Goal: Browse casually: Explore the website without a specific task or goal

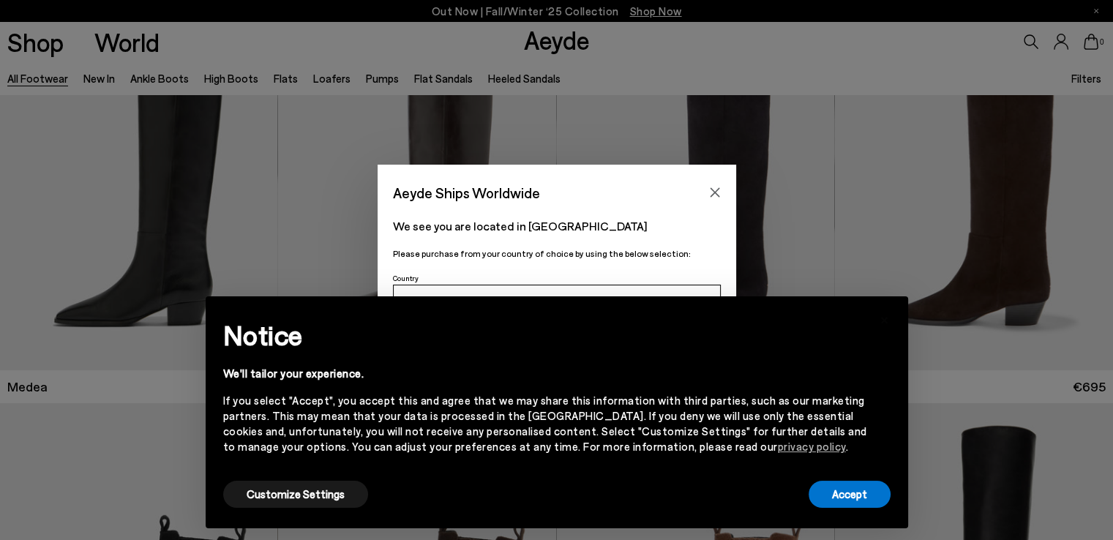
scroll to position [73, 0]
click at [847, 495] on button "Accept" at bounding box center [850, 494] width 82 height 27
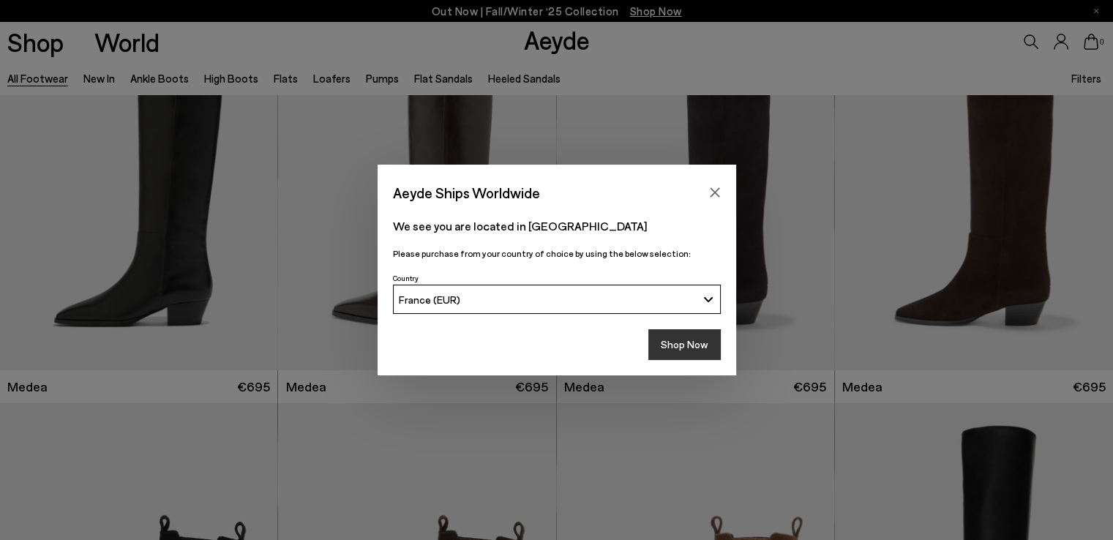
click at [679, 347] on button "Shop Now" at bounding box center [684, 344] width 72 height 31
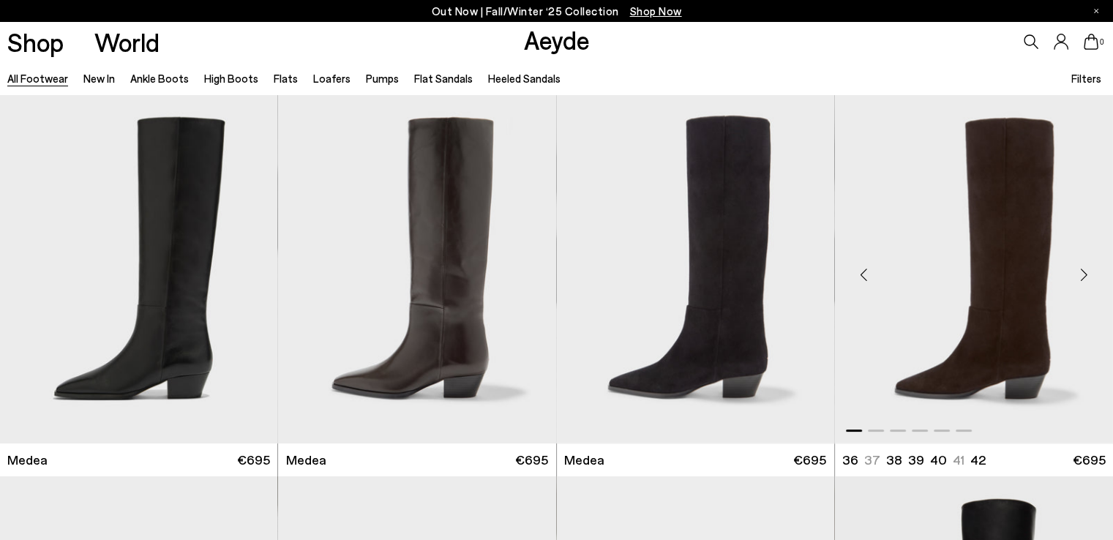
click at [1084, 273] on div "Next slide" at bounding box center [1084, 275] width 44 height 44
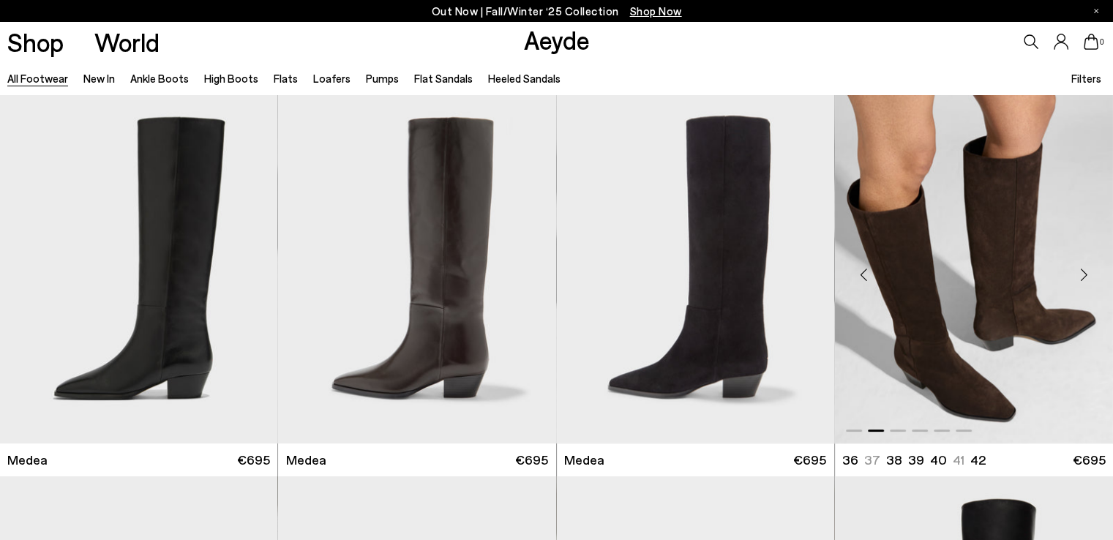
click at [1084, 273] on div "Next slide" at bounding box center [1084, 275] width 44 height 44
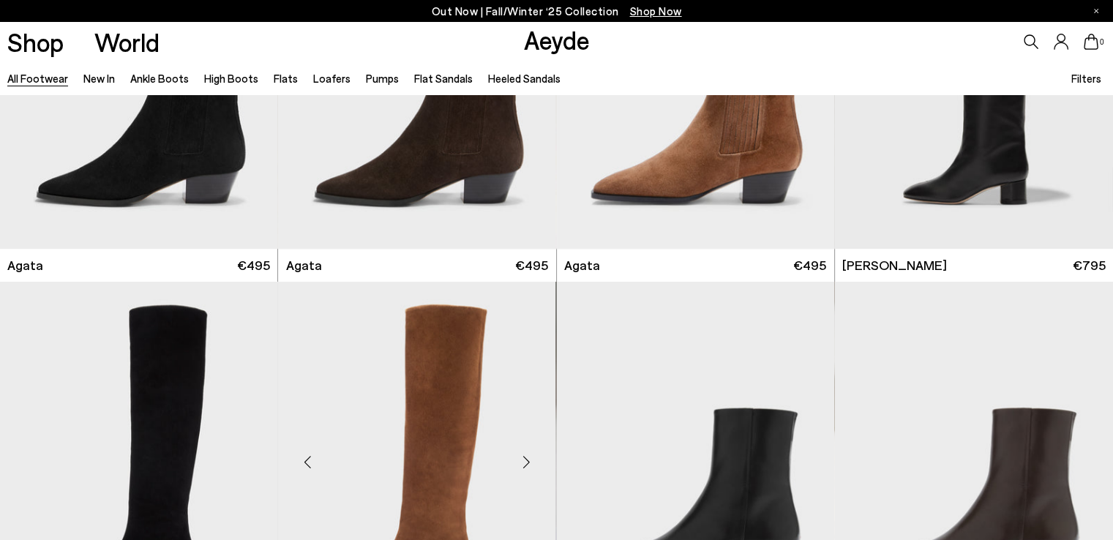
scroll to position [805, 0]
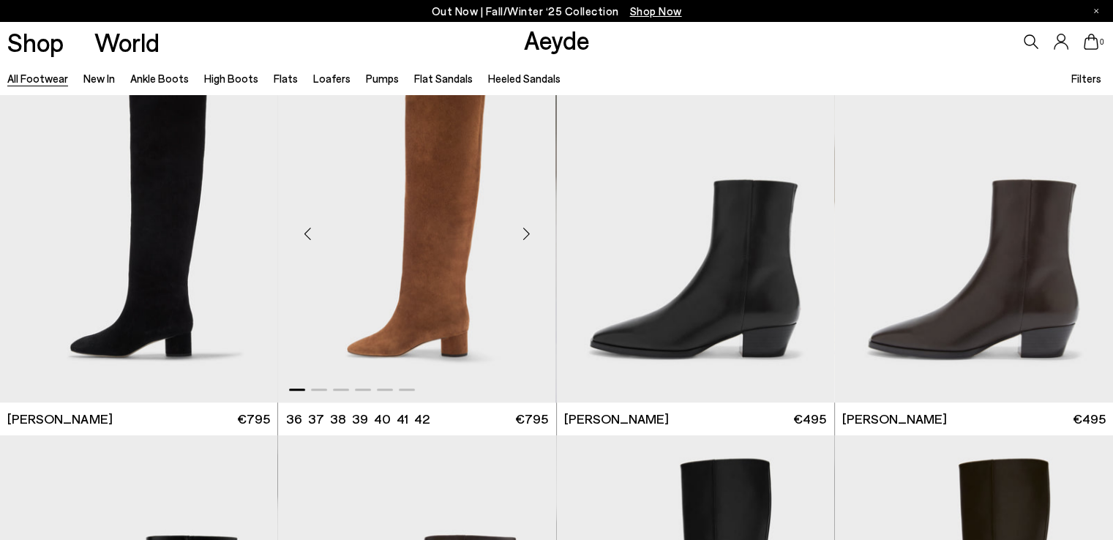
click at [527, 229] on div "Next slide" at bounding box center [527, 234] width 44 height 44
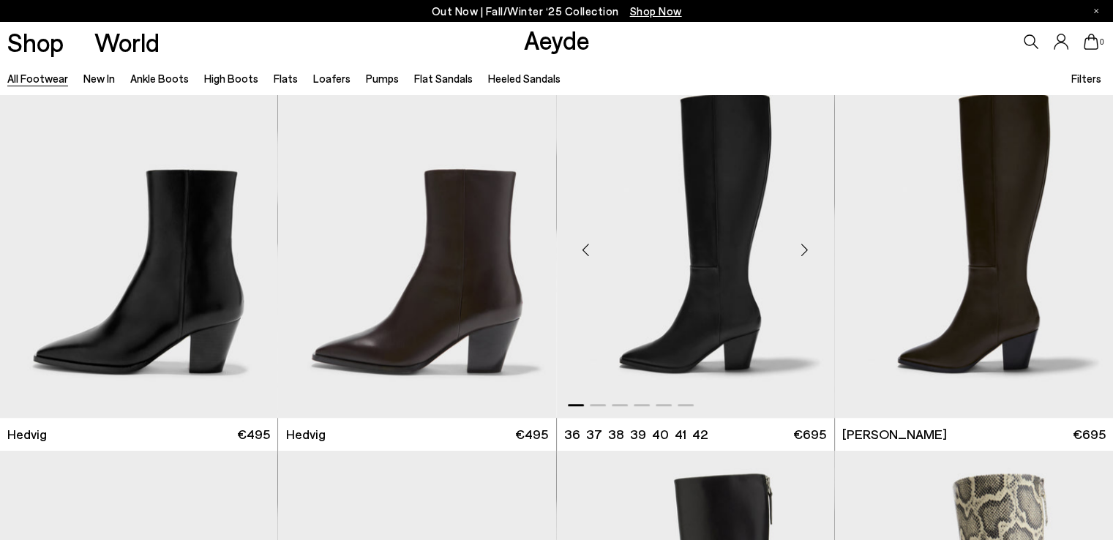
scroll to position [1610, 0]
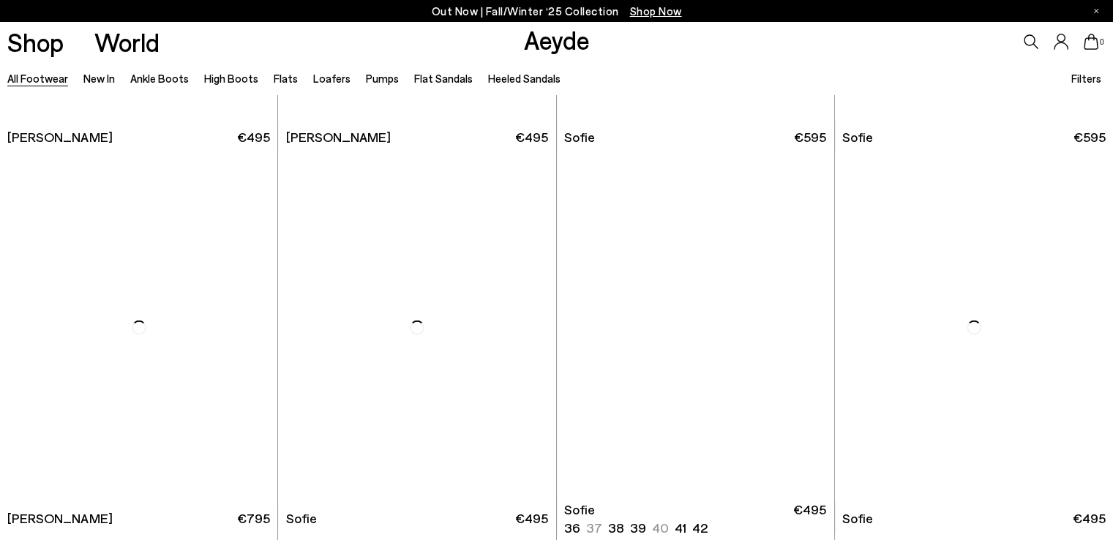
scroll to position [4611, 0]
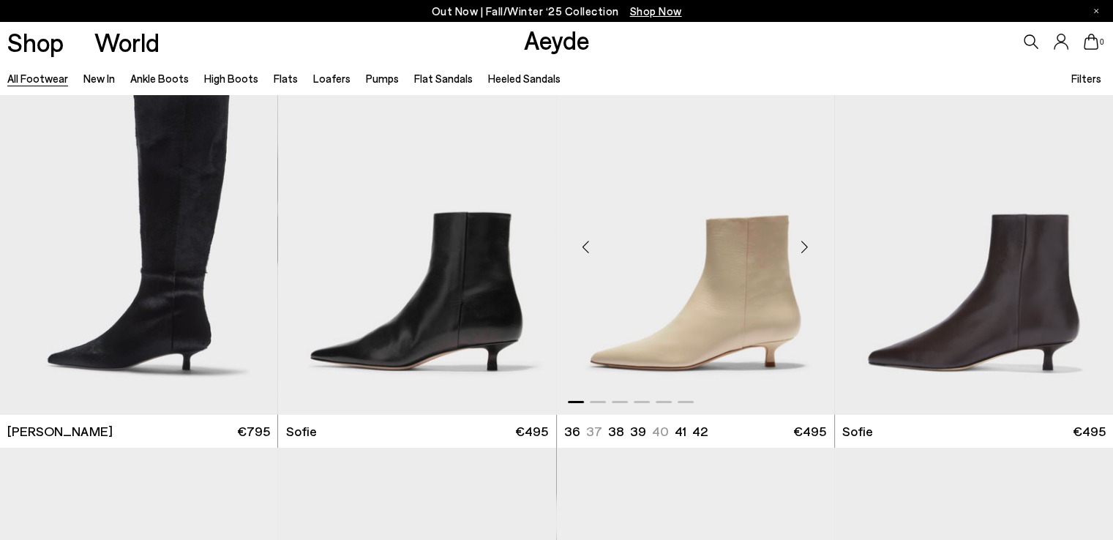
click at [805, 252] on div "Next slide" at bounding box center [805, 247] width 44 height 44
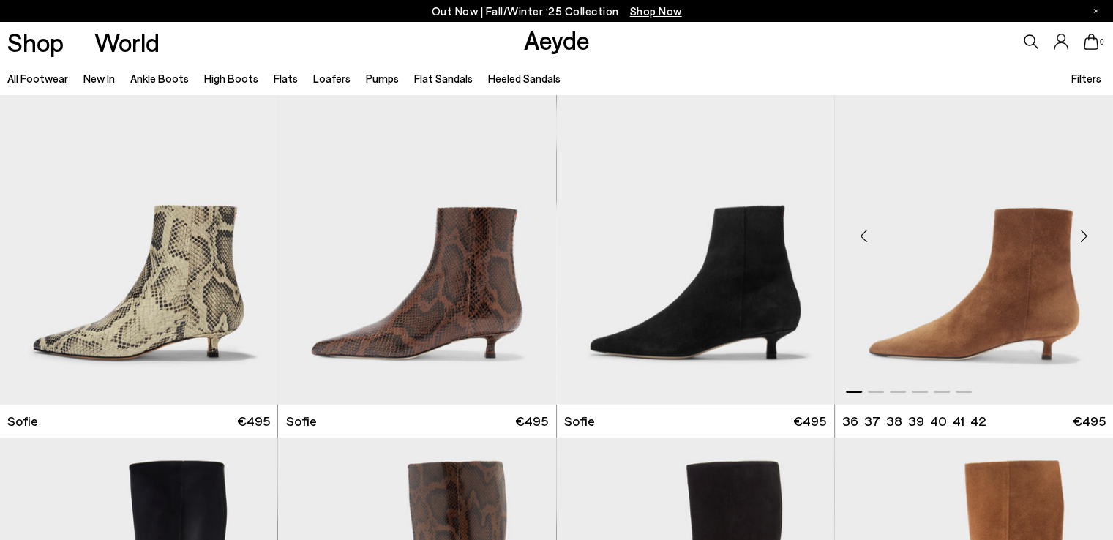
scroll to position [5050, 0]
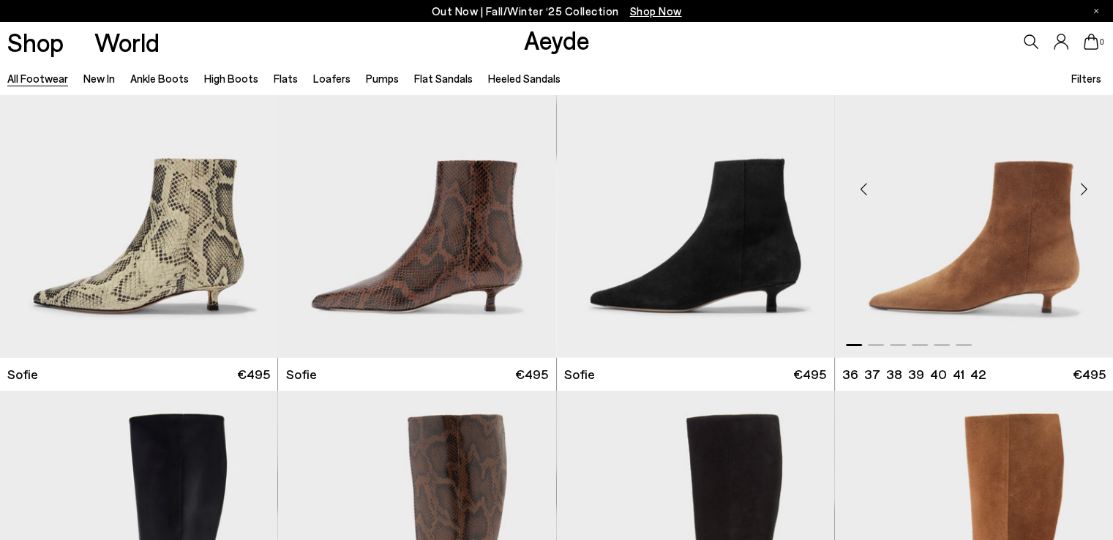
click at [1082, 192] on div "Next slide" at bounding box center [1084, 190] width 44 height 44
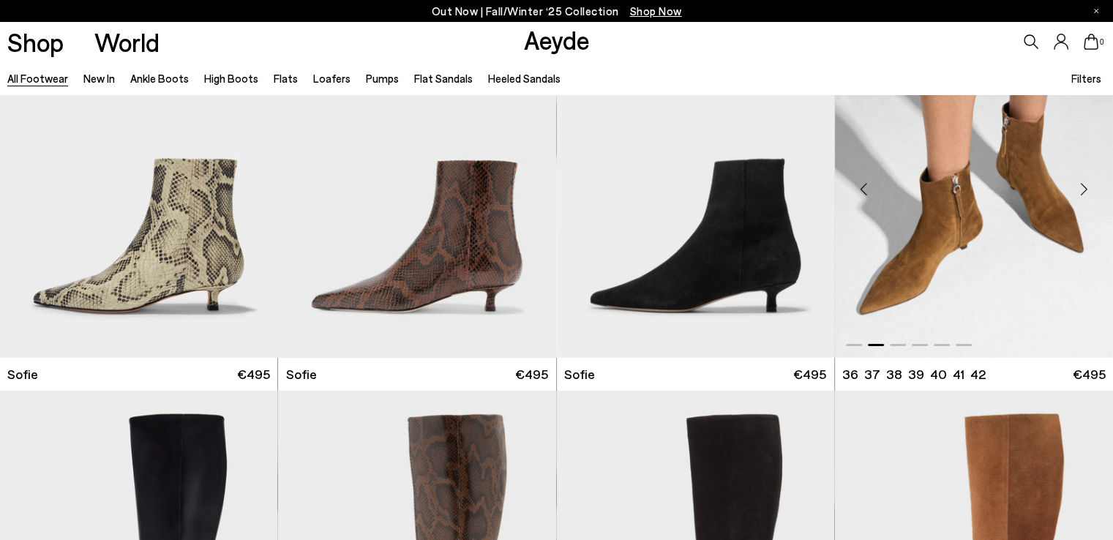
click at [1082, 192] on div "Next slide" at bounding box center [1084, 190] width 44 height 44
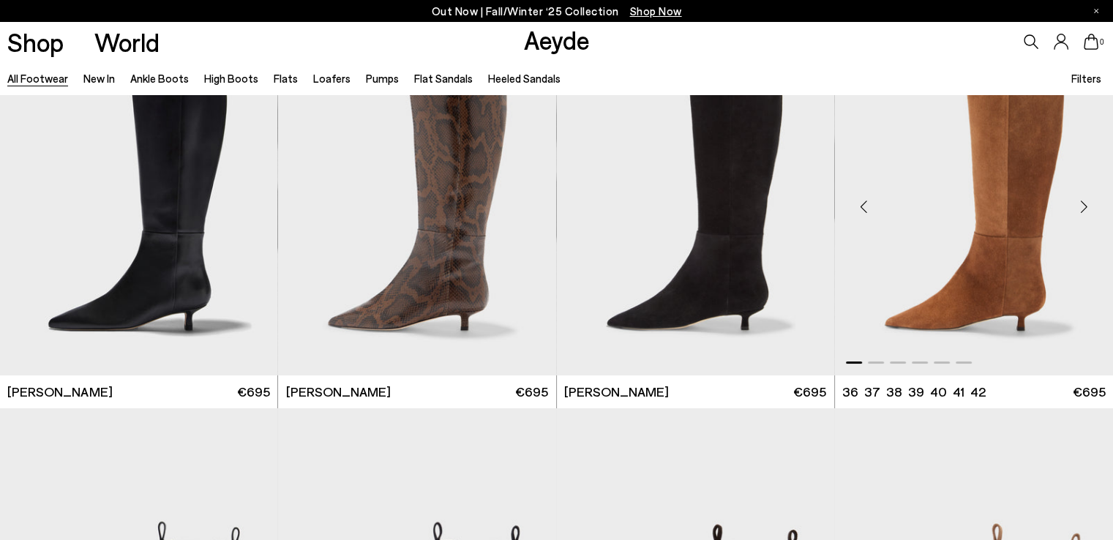
scroll to position [5416, 0]
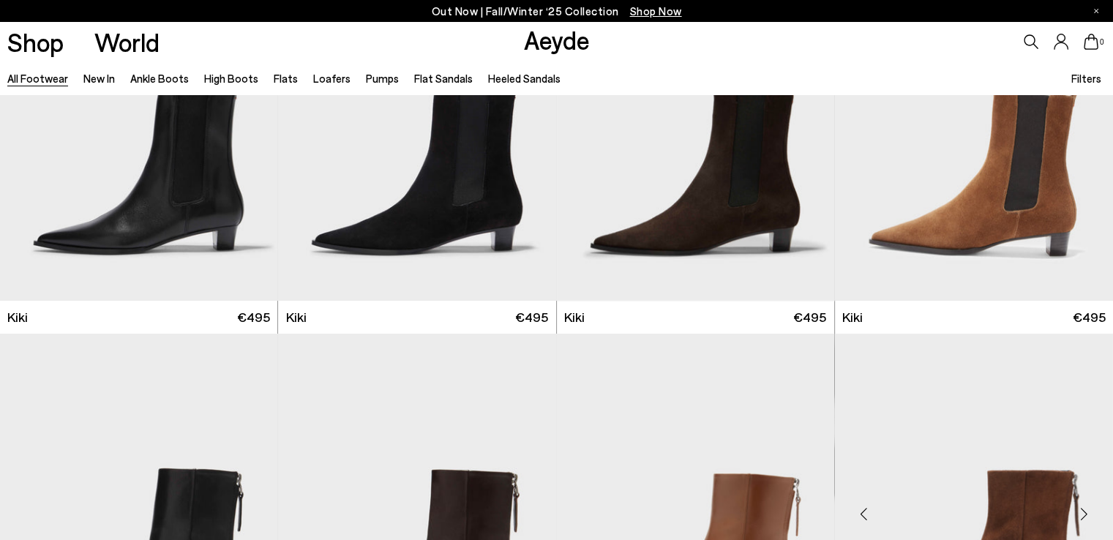
scroll to position [6148, 0]
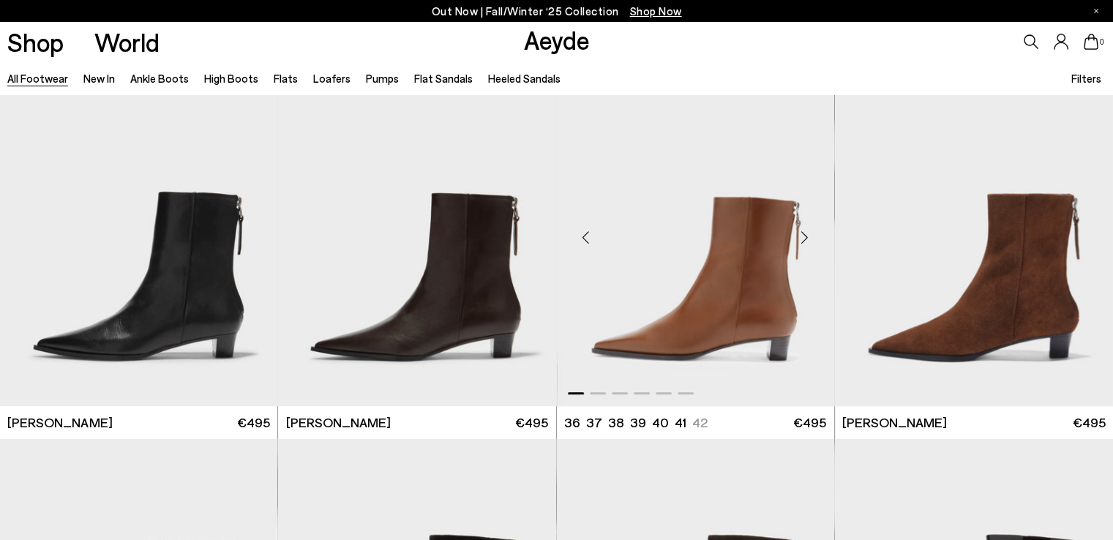
click at [805, 238] on div "Next slide" at bounding box center [805, 237] width 44 height 44
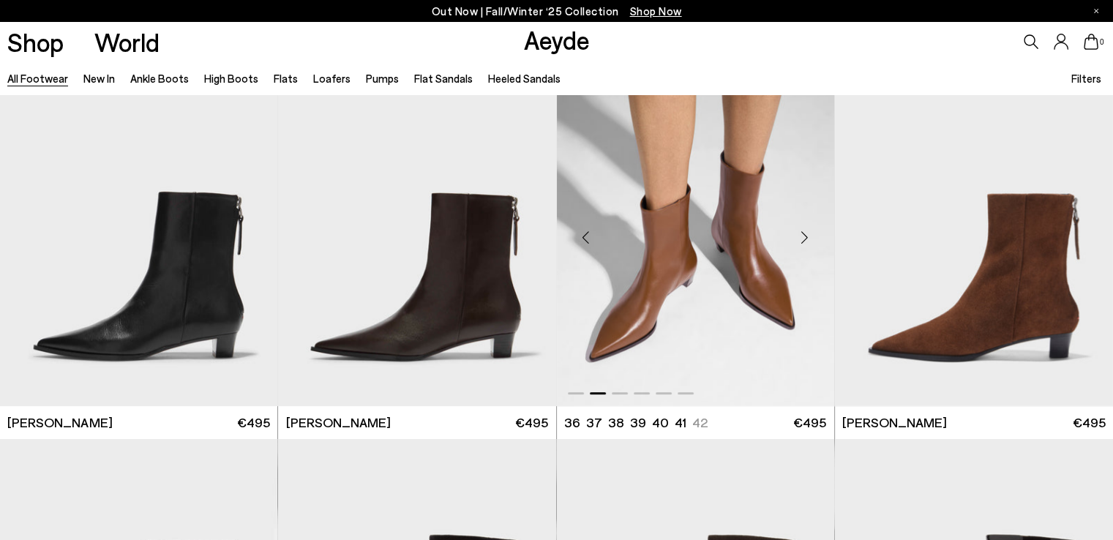
click at [805, 238] on div "Next slide" at bounding box center [805, 237] width 44 height 44
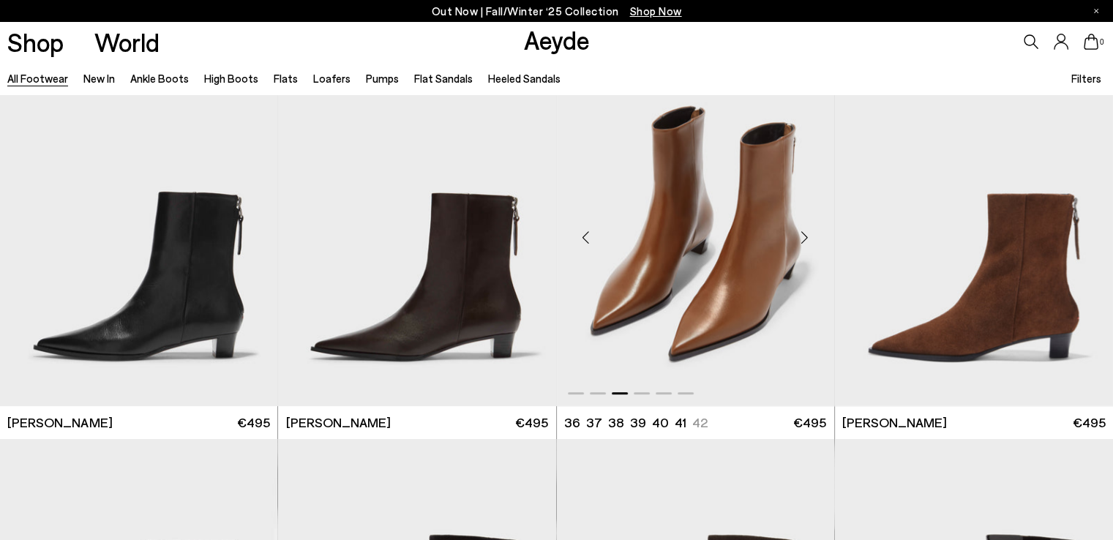
click at [805, 238] on div "Next slide" at bounding box center [805, 237] width 44 height 44
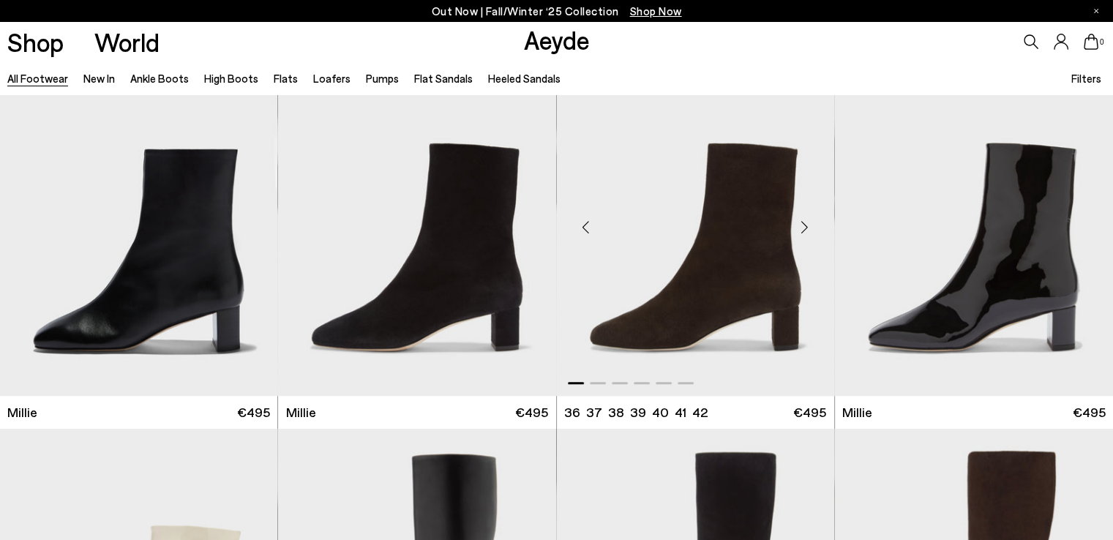
scroll to position [6513, 0]
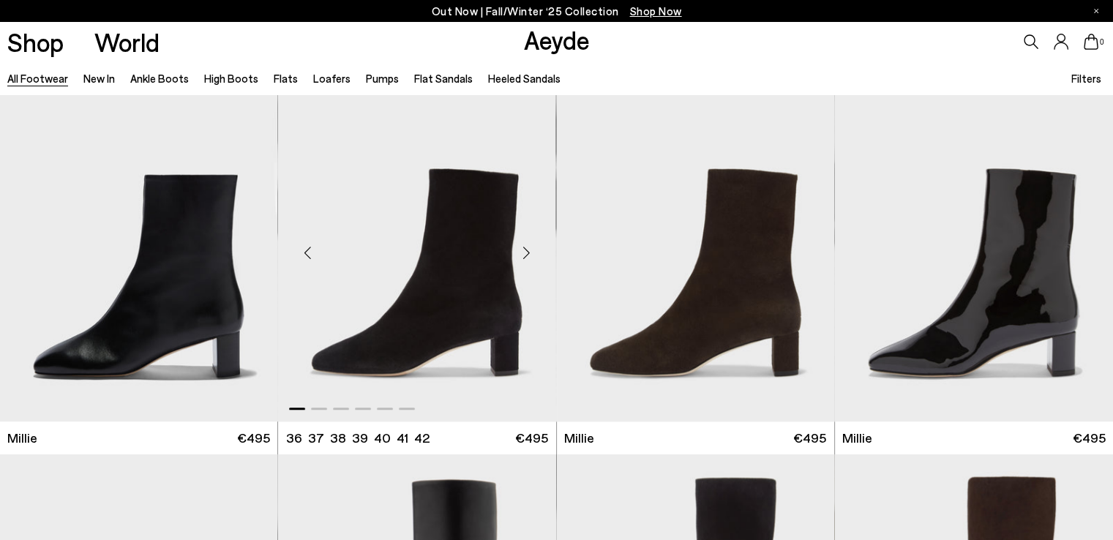
click at [525, 252] on div "Next slide" at bounding box center [527, 253] width 44 height 44
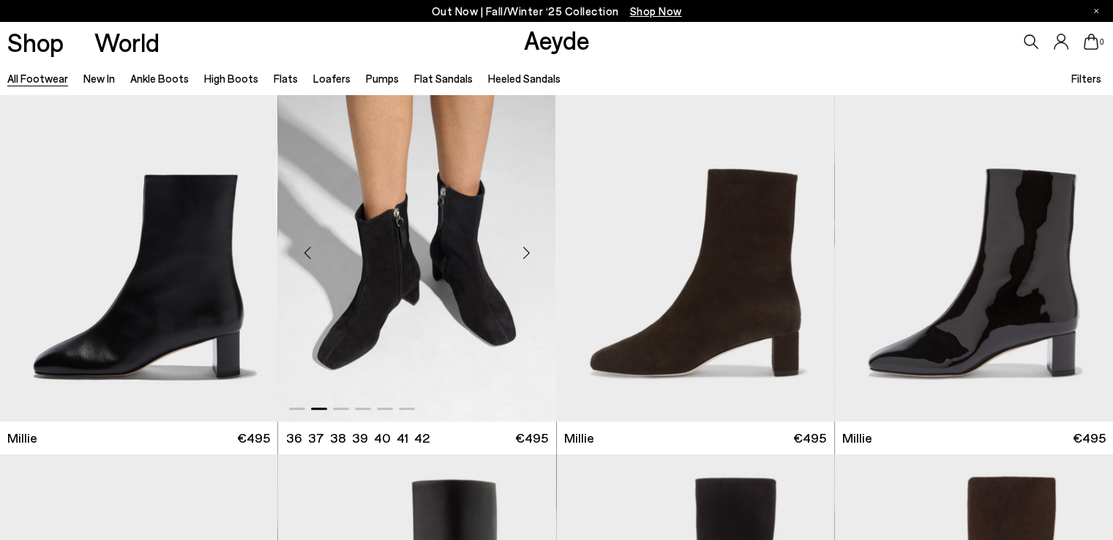
click at [525, 252] on div "Next slide" at bounding box center [527, 253] width 44 height 44
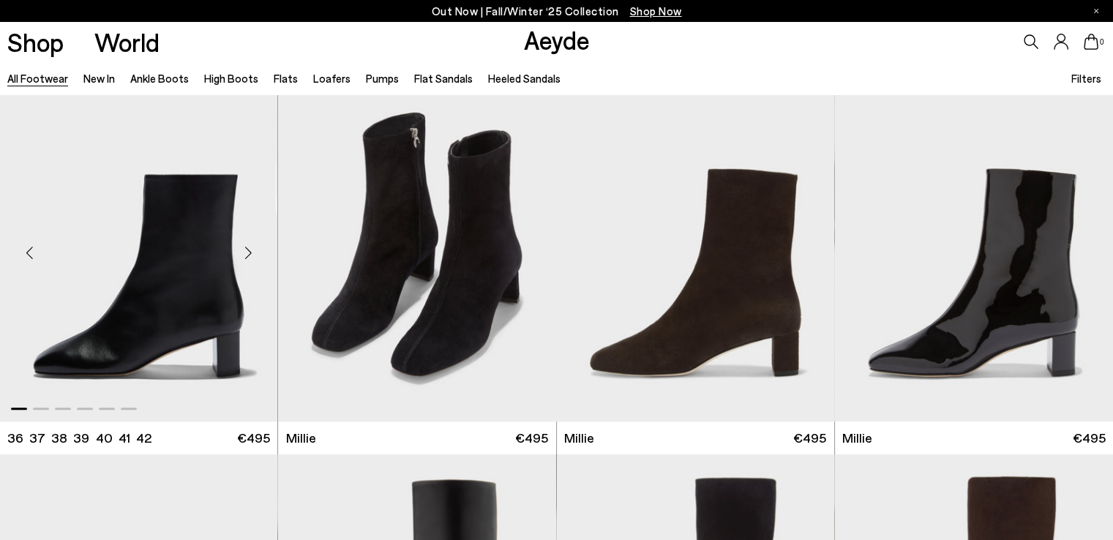
click at [246, 255] on div "Next slide" at bounding box center [248, 253] width 44 height 44
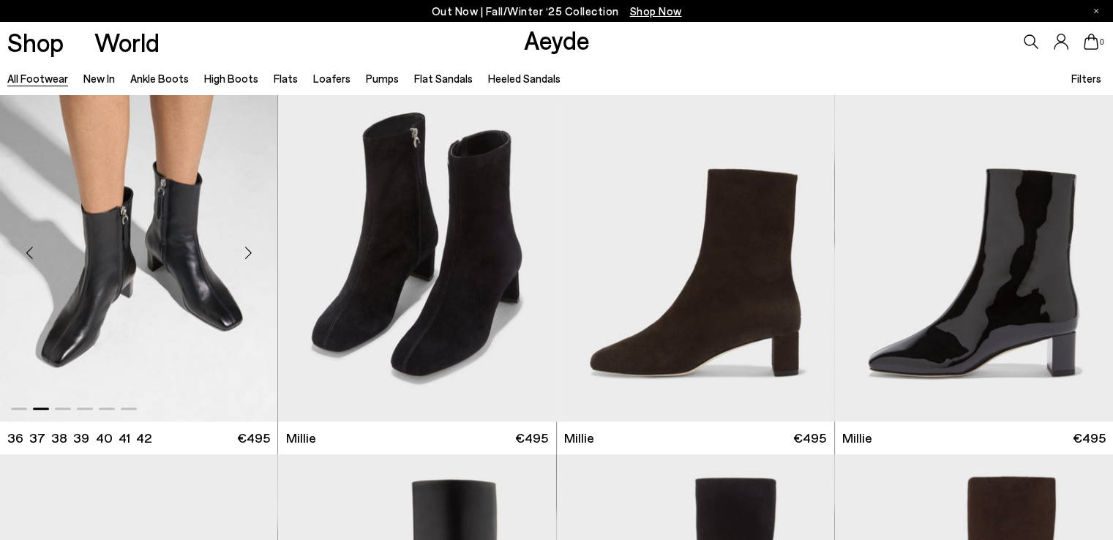
click at [245, 253] on div "Next slide" at bounding box center [248, 253] width 44 height 44
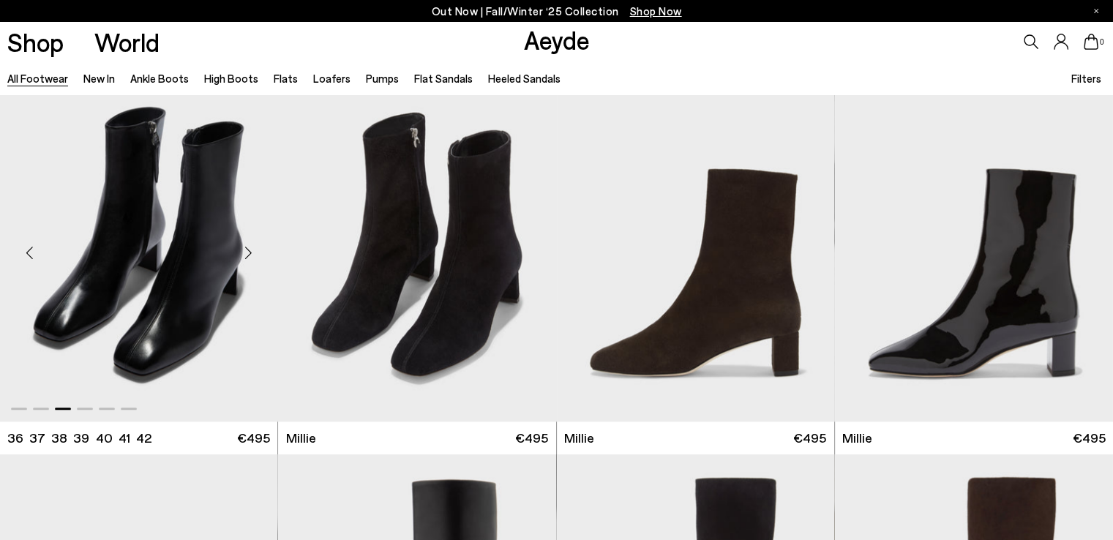
click at [252, 255] on div "Next slide" at bounding box center [248, 253] width 44 height 44
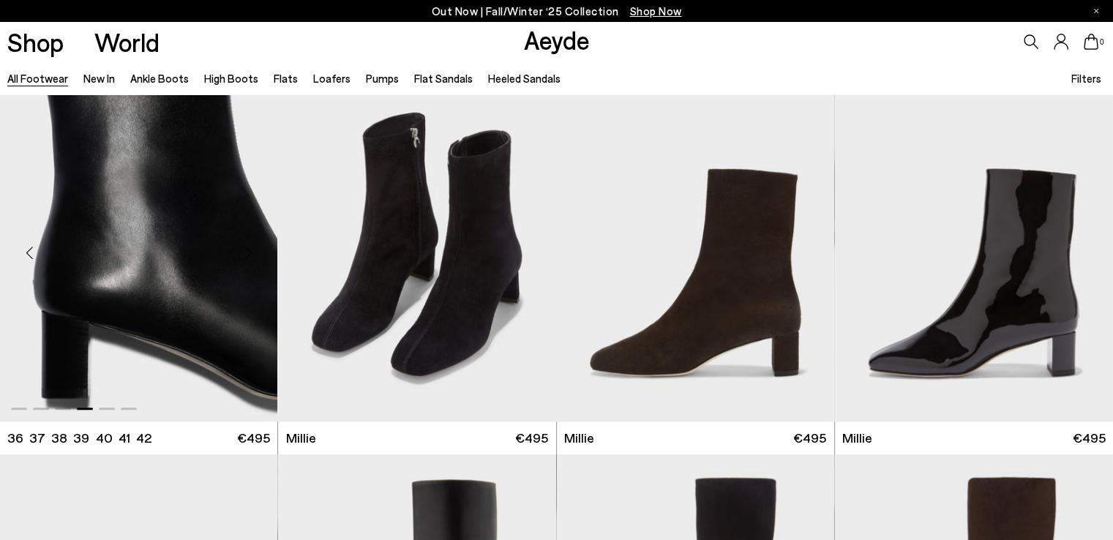
click at [252, 255] on div "Next slide" at bounding box center [248, 253] width 44 height 44
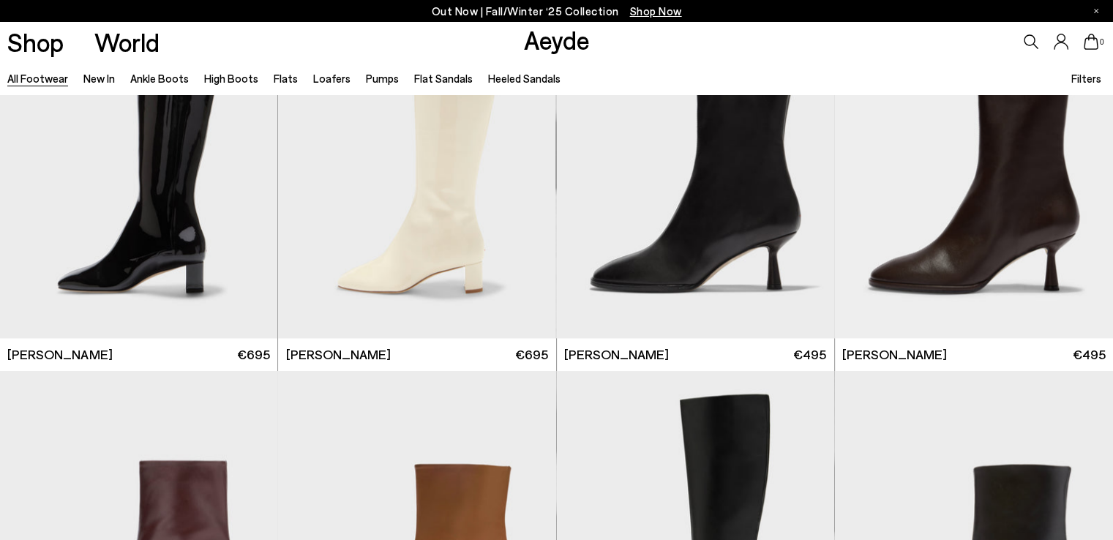
scroll to position [7245, 0]
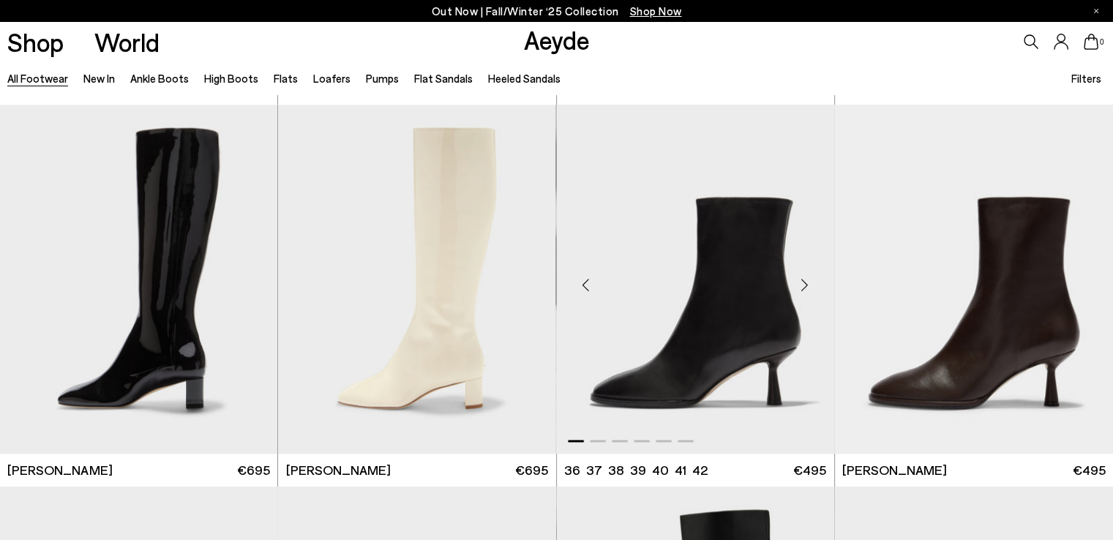
click at [803, 287] on div "Next slide" at bounding box center [805, 285] width 44 height 44
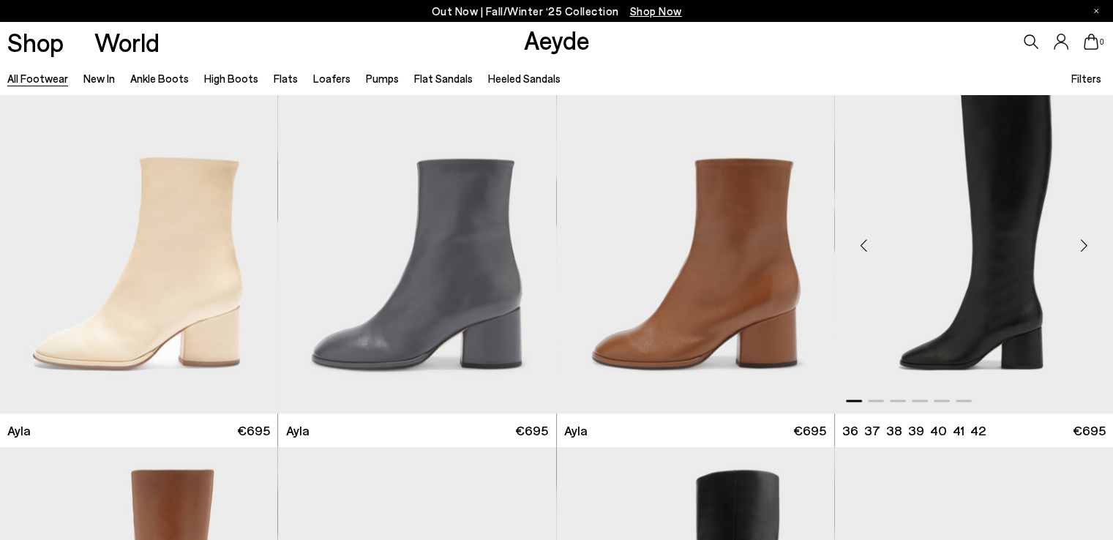
scroll to position [8050, 0]
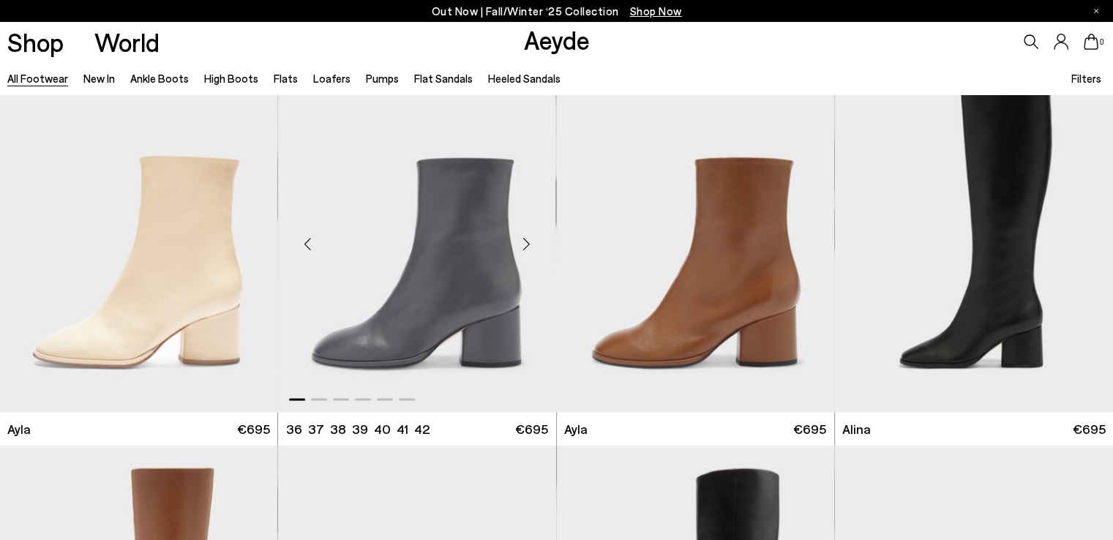
click at [530, 243] on div "Next slide" at bounding box center [527, 244] width 44 height 44
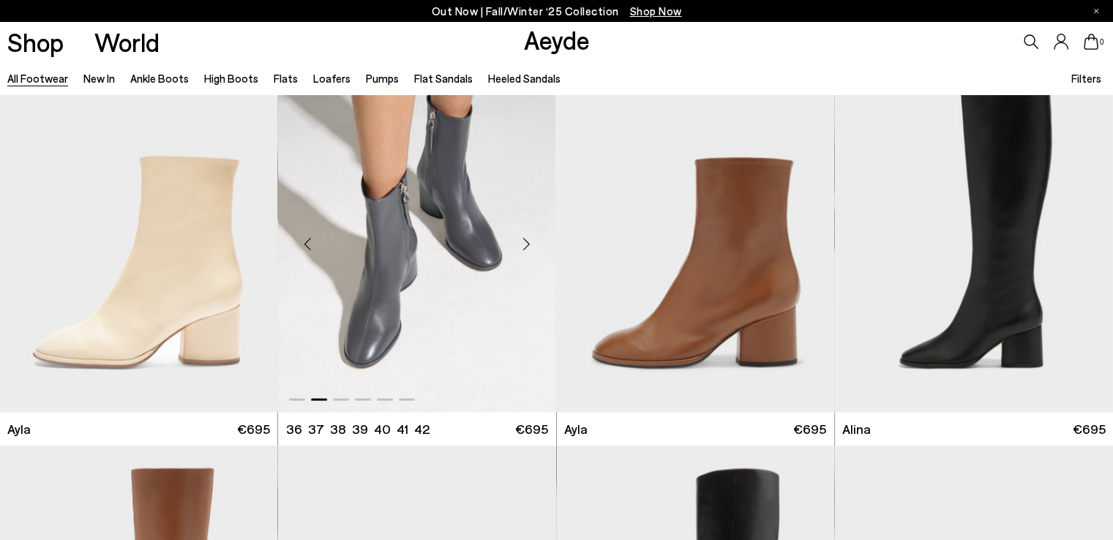
click at [530, 243] on div "Next slide" at bounding box center [527, 244] width 44 height 44
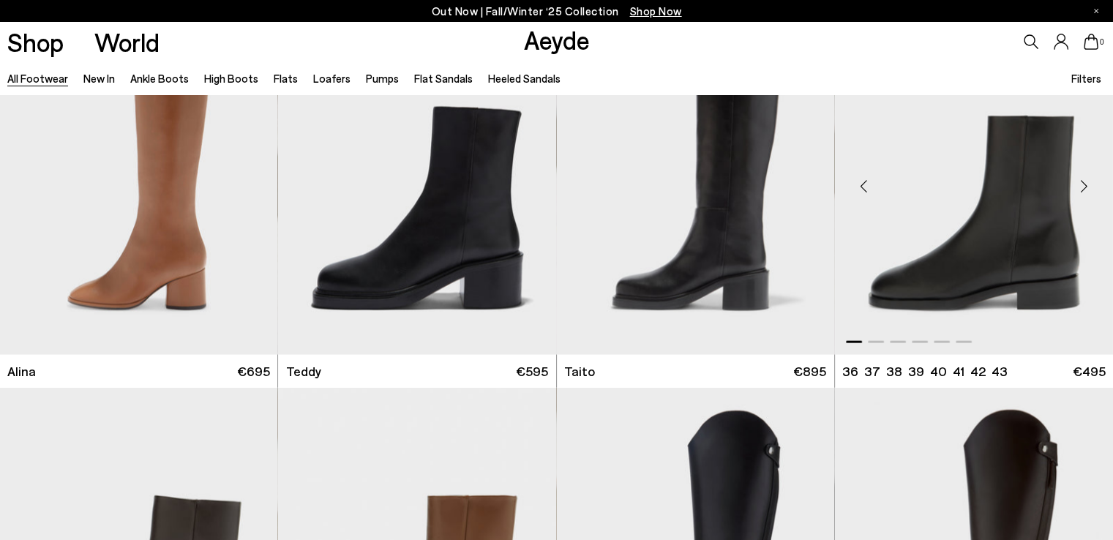
scroll to position [8416, 0]
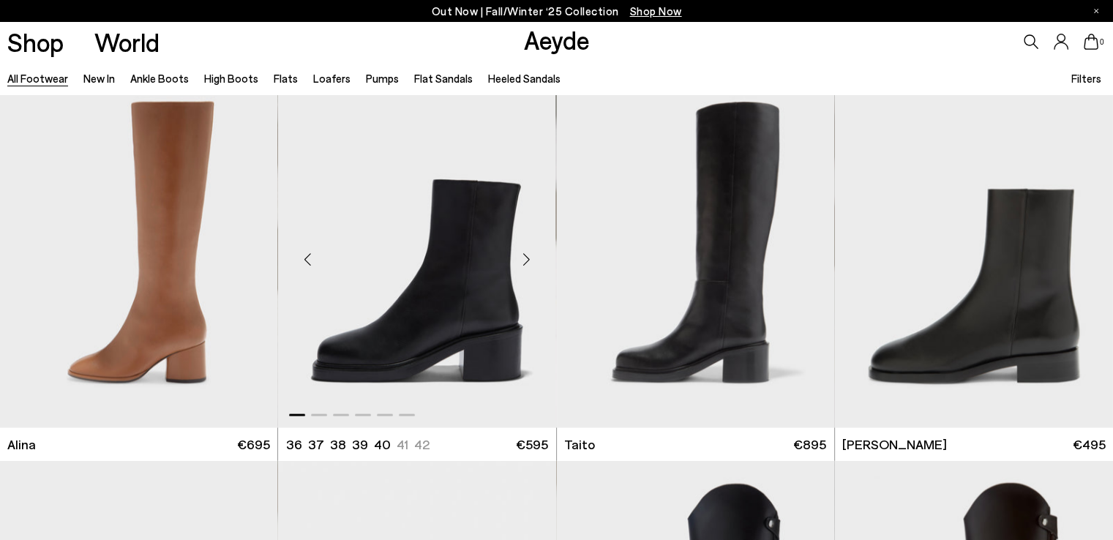
click at [524, 260] on div "Next slide" at bounding box center [527, 260] width 44 height 44
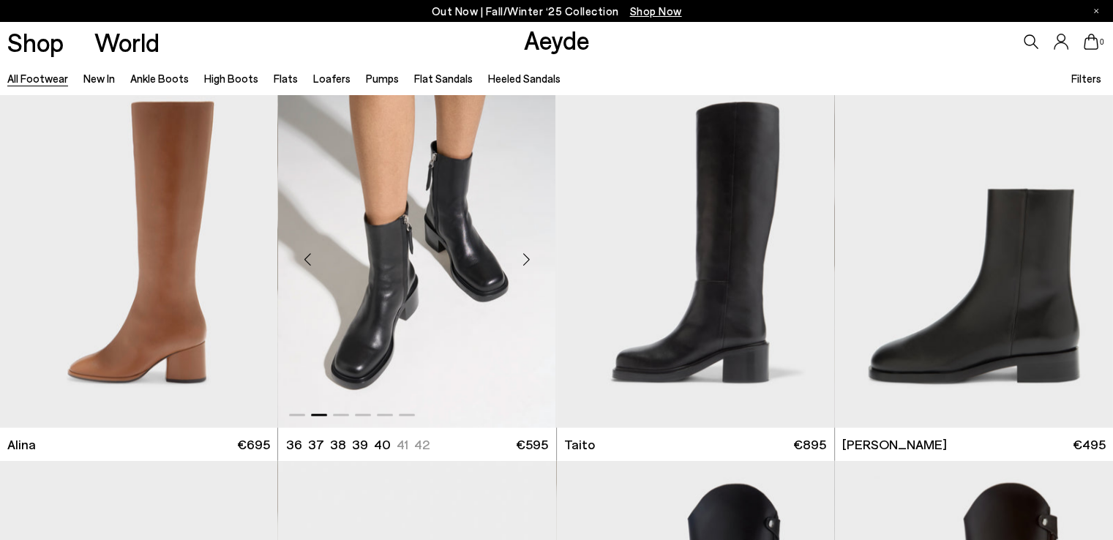
click at [524, 260] on div "Next slide" at bounding box center [527, 260] width 44 height 44
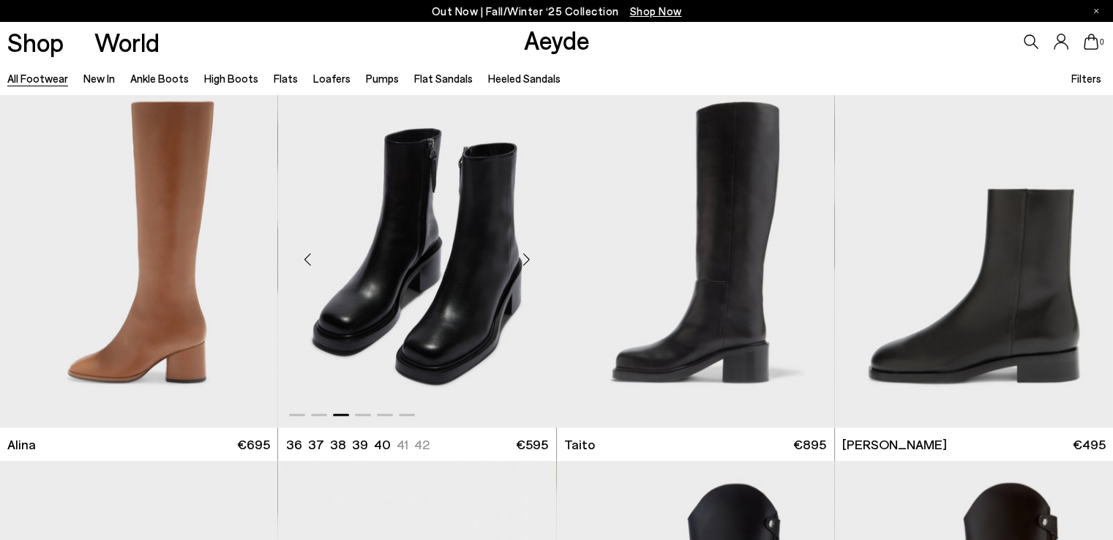
click at [524, 260] on div "Next slide" at bounding box center [527, 260] width 44 height 44
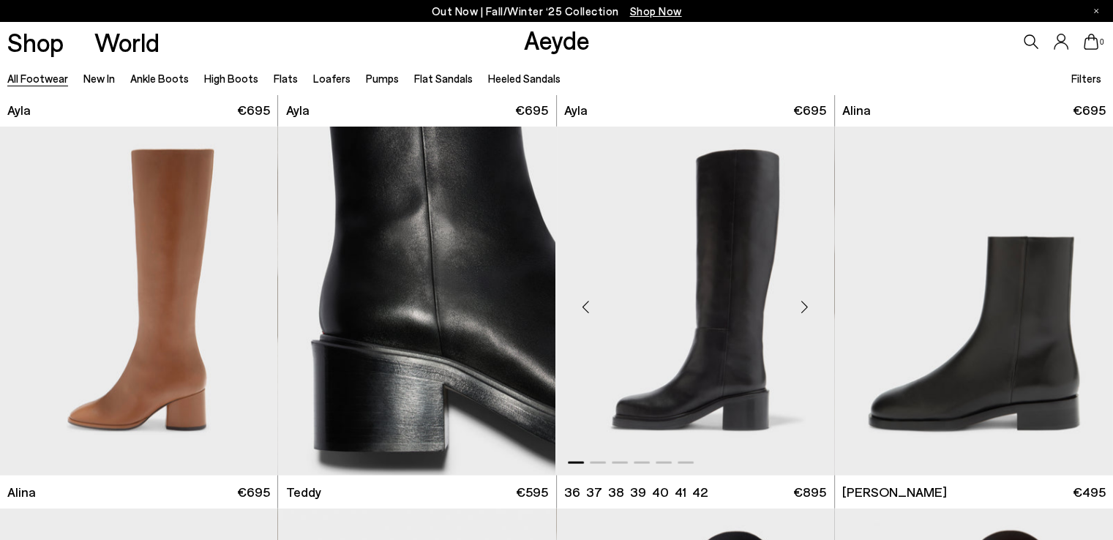
scroll to position [8343, 0]
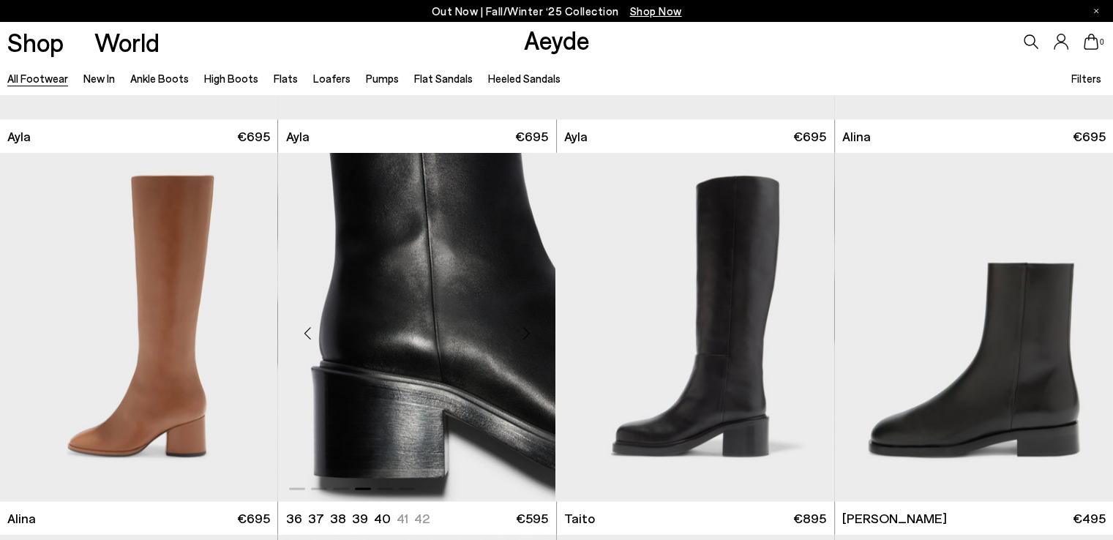
click at [526, 331] on div "Next slide" at bounding box center [527, 333] width 44 height 44
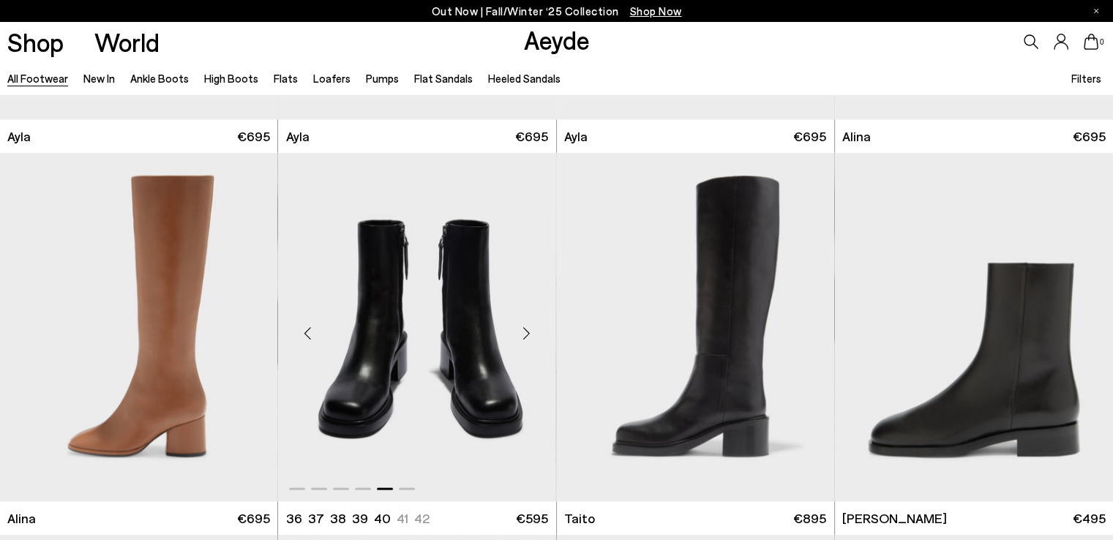
click at [526, 331] on div "Next slide" at bounding box center [527, 333] width 44 height 44
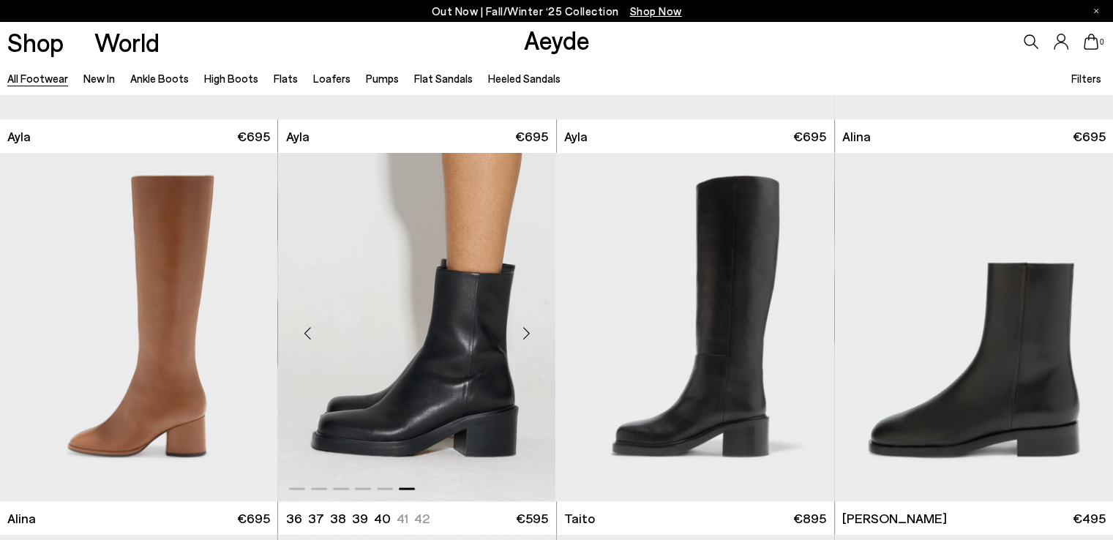
click at [526, 331] on div "Next slide" at bounding box center [527, 333] width 44 height 44
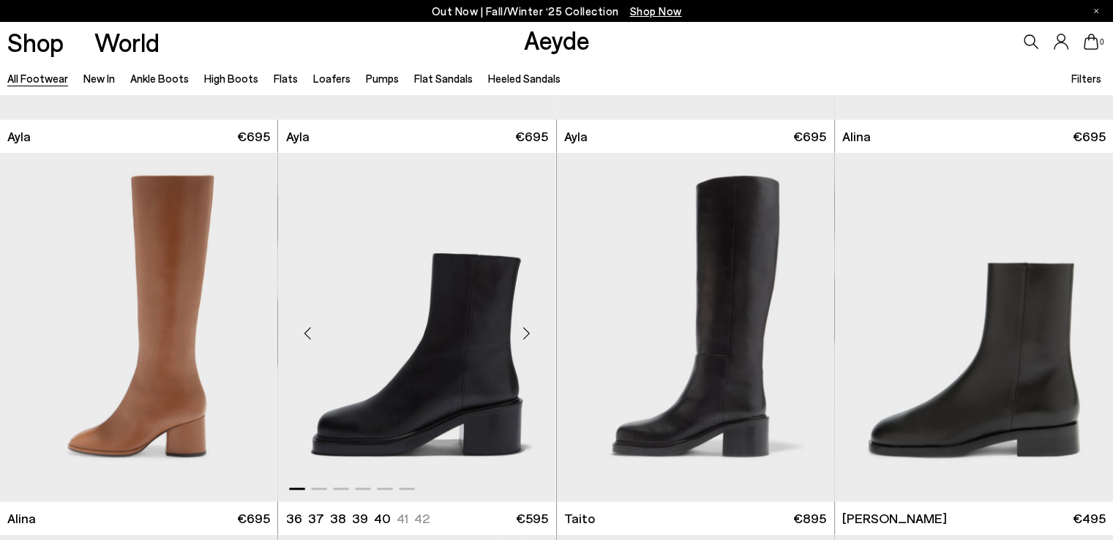
click at [526, 331] on div "Next slide" at bounding box center [527, 333] width 44 height 44
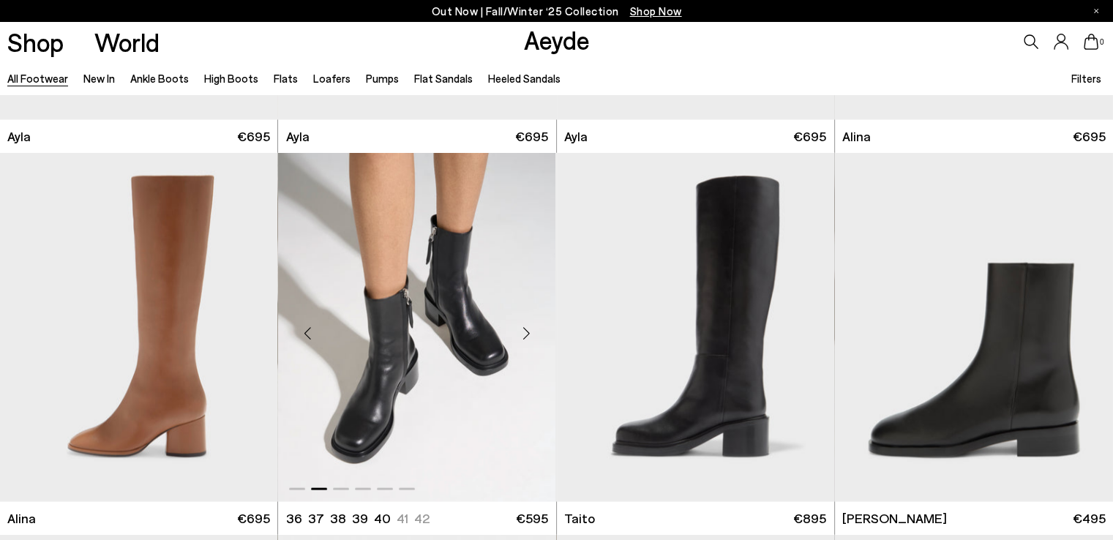
click at [526, 331] on div "Next slide" at bounding box center [527, 333] width 44 height 44
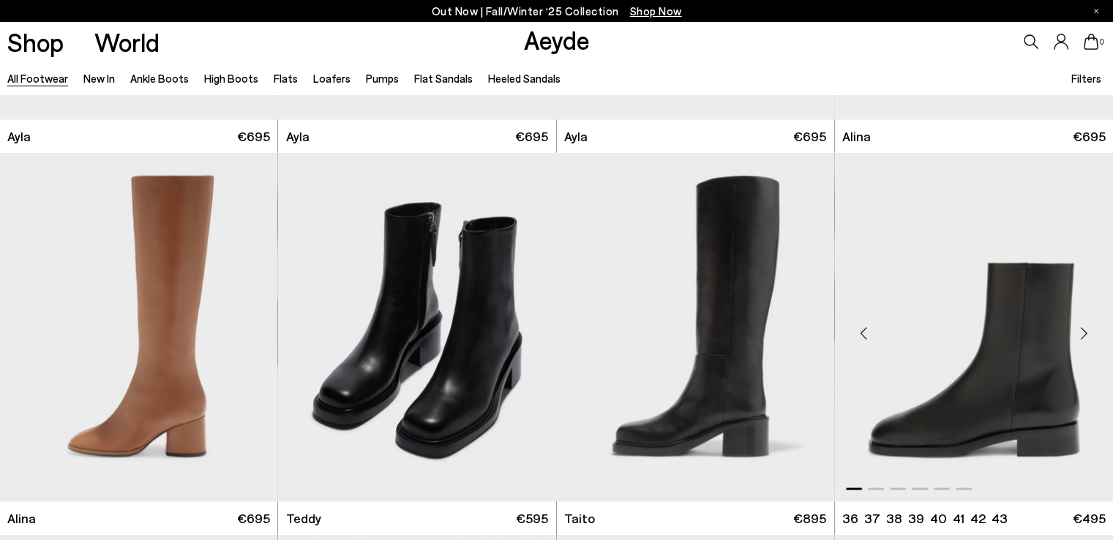
click at [1085, 335] on div "Next slide" at bounding box center [1084, 333] width 44 height 44
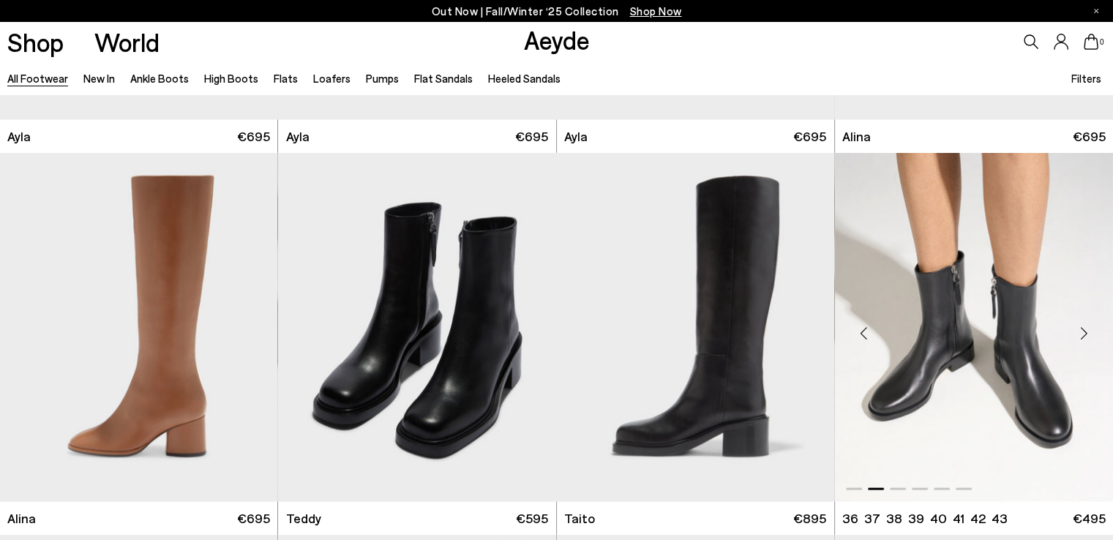
click at [1085, 335] on div "Next slide" at bounding box center [1084, 333] width 44 height 44
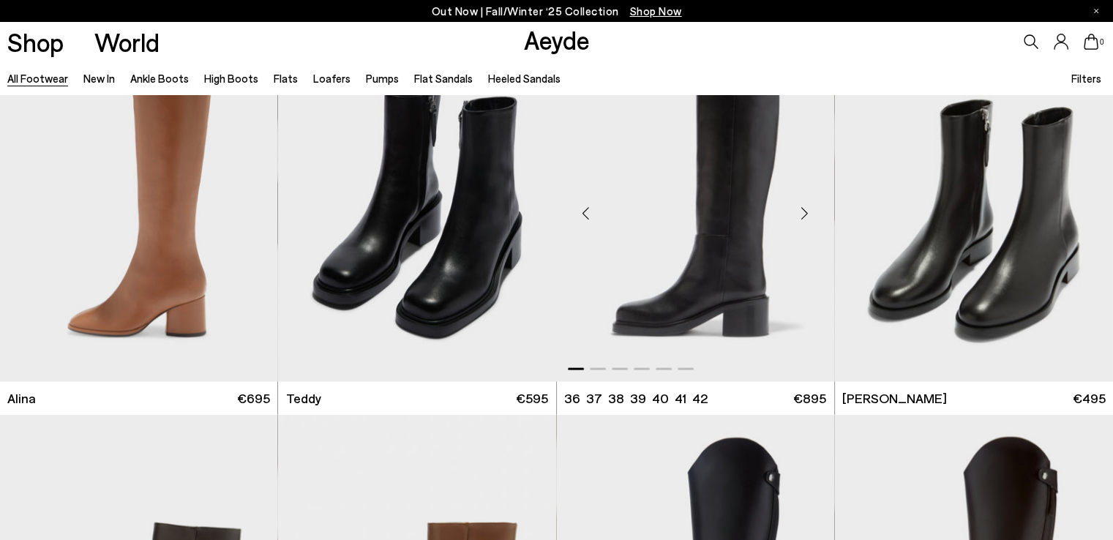
scroll to position [8416, 0]
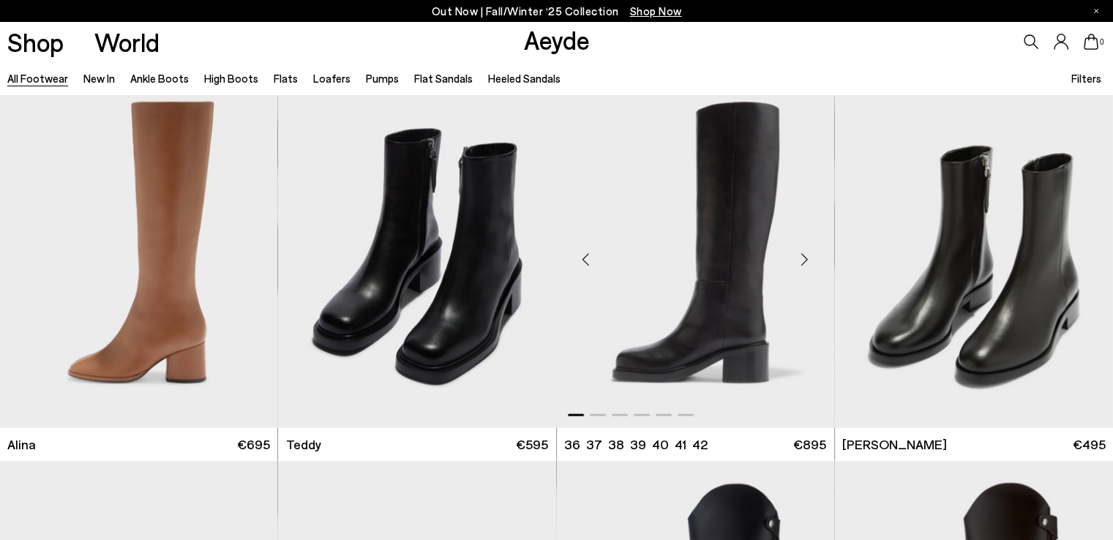
click at [801, 262] on div "Next slide" at bounding box center [805, 260] width 44 height 44
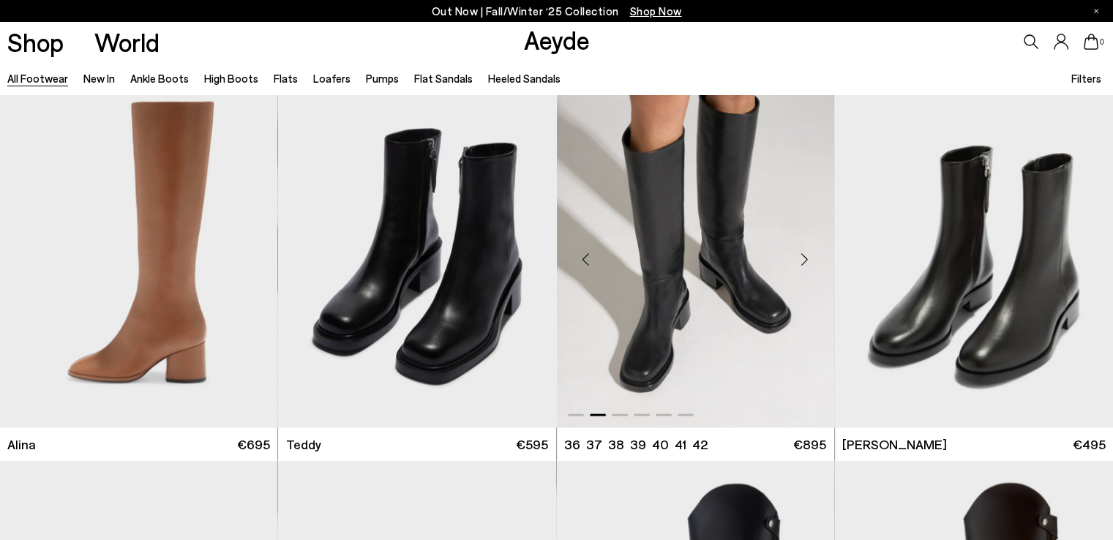
click at [801, 262] on div "Next slide" at bounding box center [805, 260] width 44 height 44
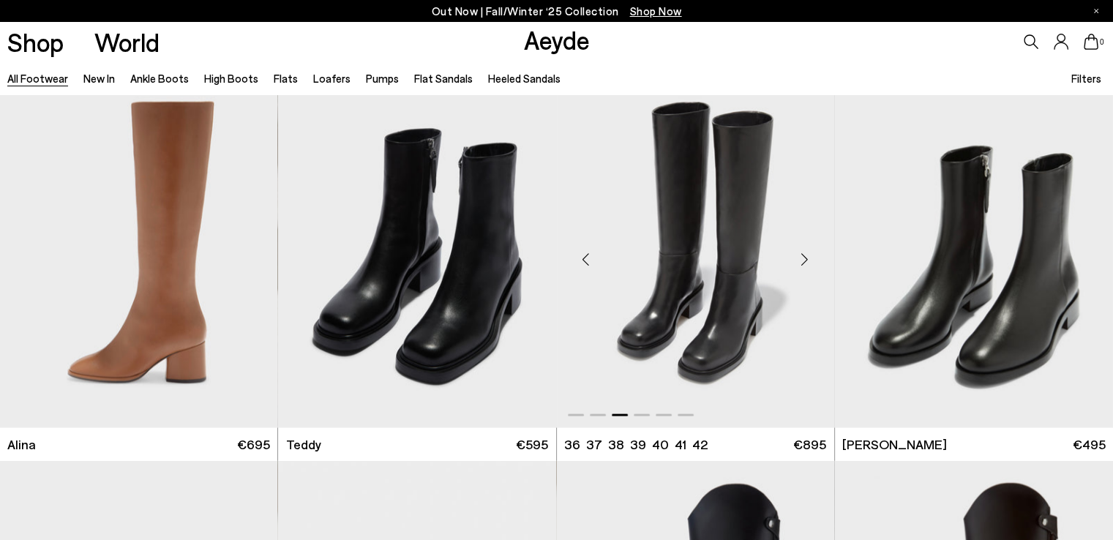
click at [801, 262] on div "Next slide" at bounding box center [805, 260] width 44 height 44
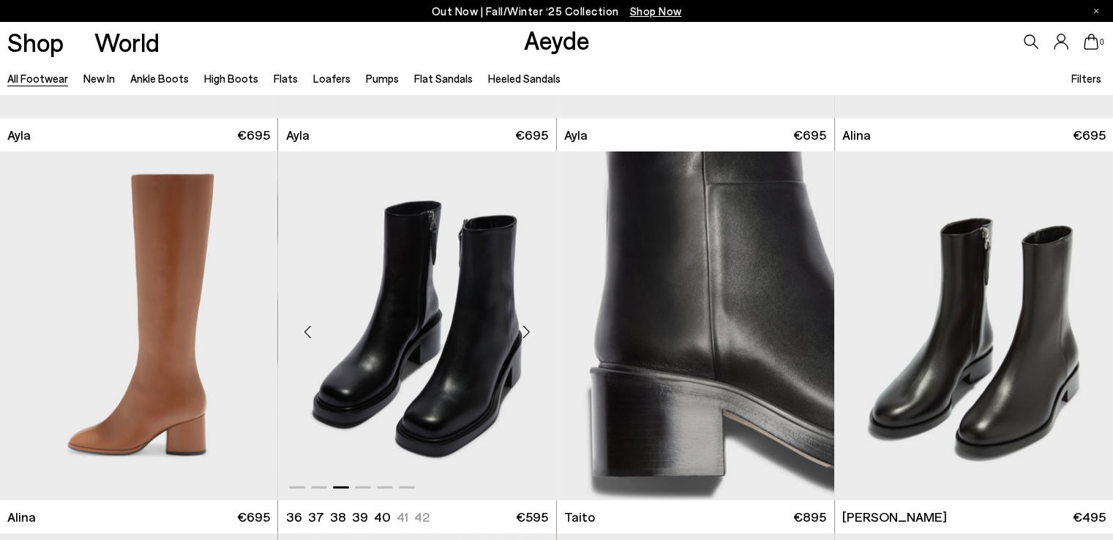
scroll to position [8343, 0]
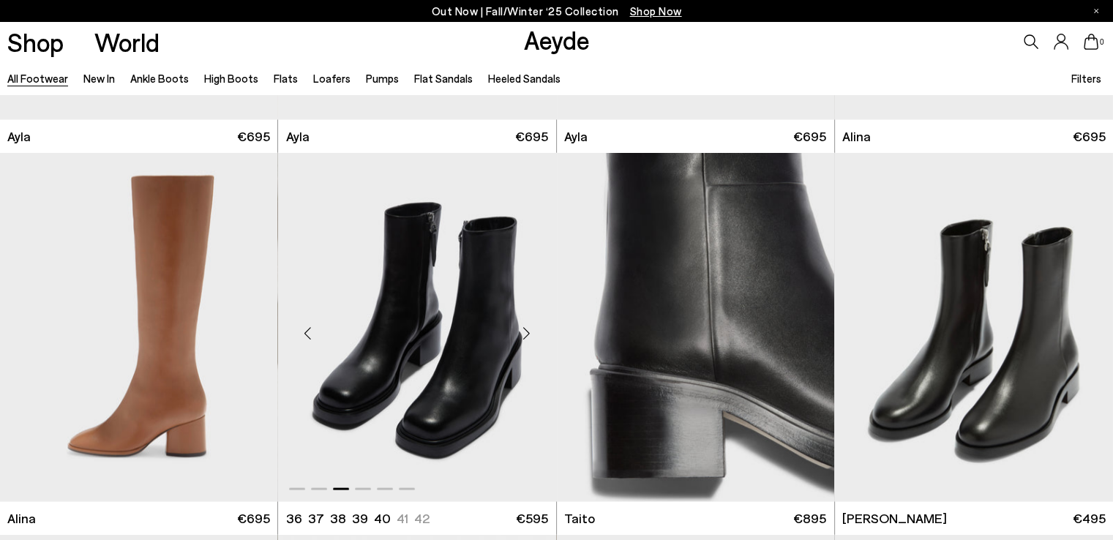
click at [527, 334] on div "Next slide" at bounding box center [527, 333] width 44 height 44
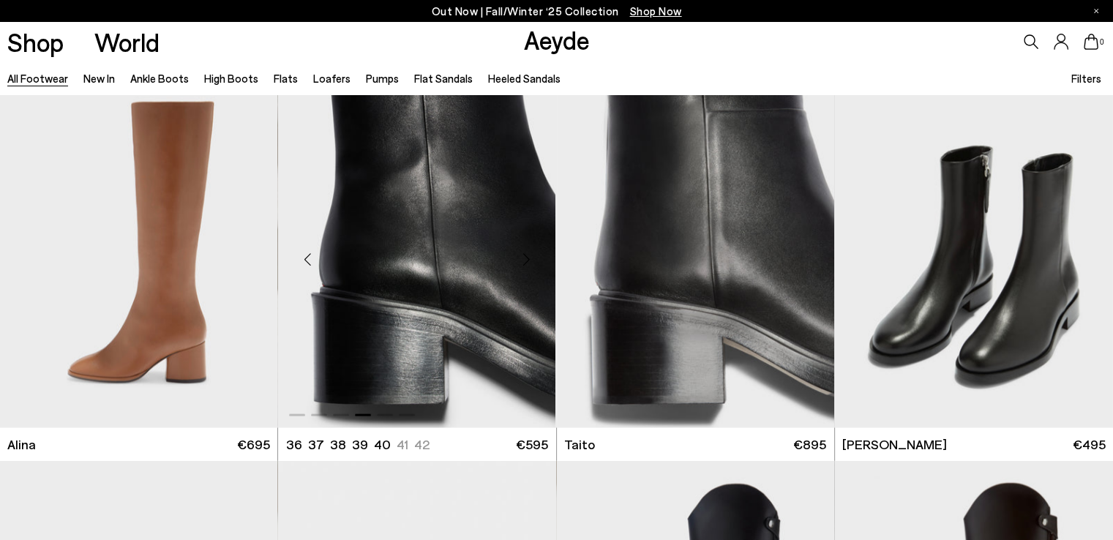
scroll to position [8709, 0]
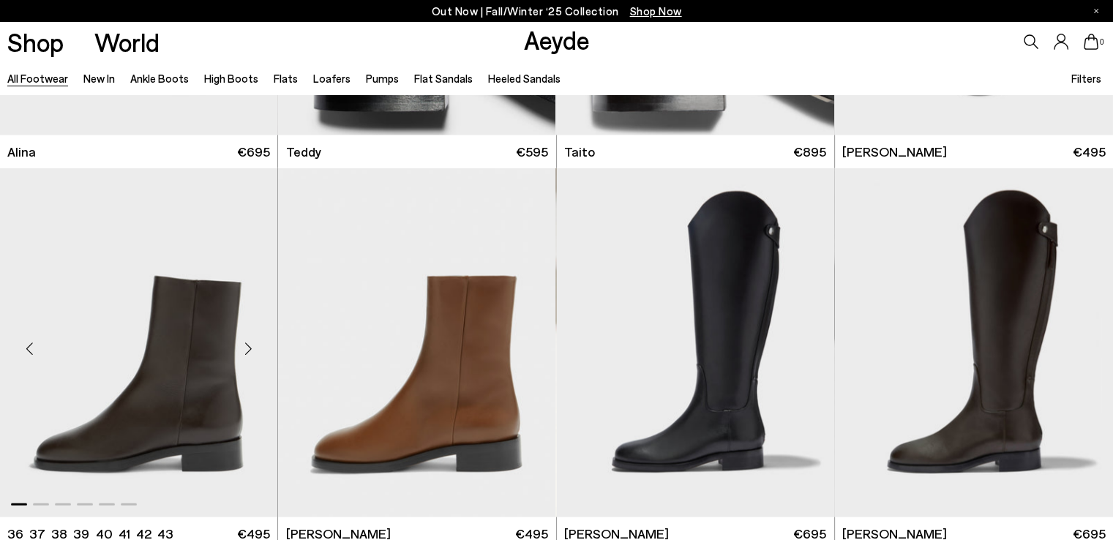
click at [247, 347] on div "Next slide" at bounding box center [248, 349] width 44 height 44
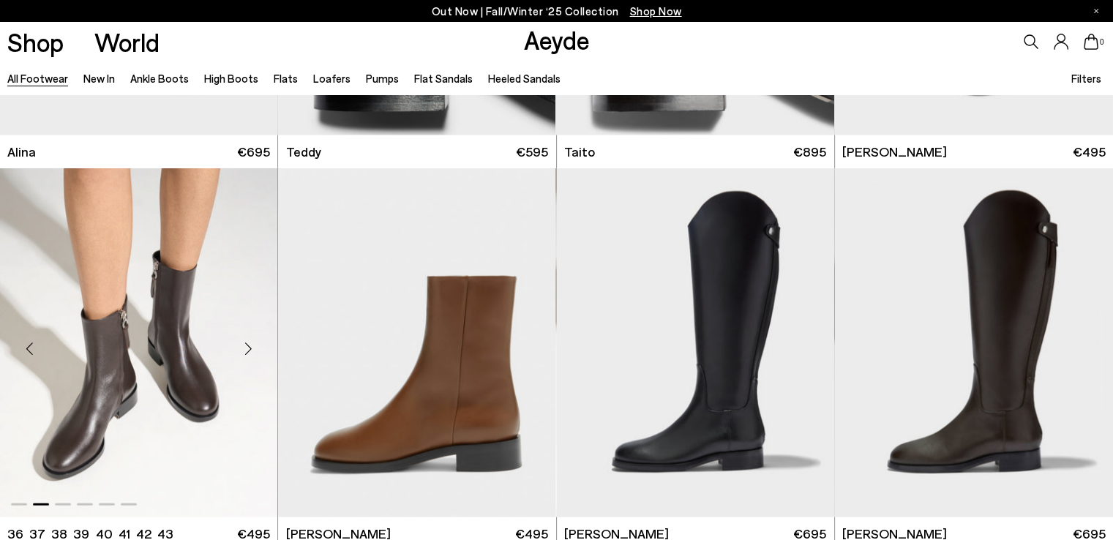
click at [247, 347] on div "Next slide" at bounding box center [248, 349] width 44 height 44
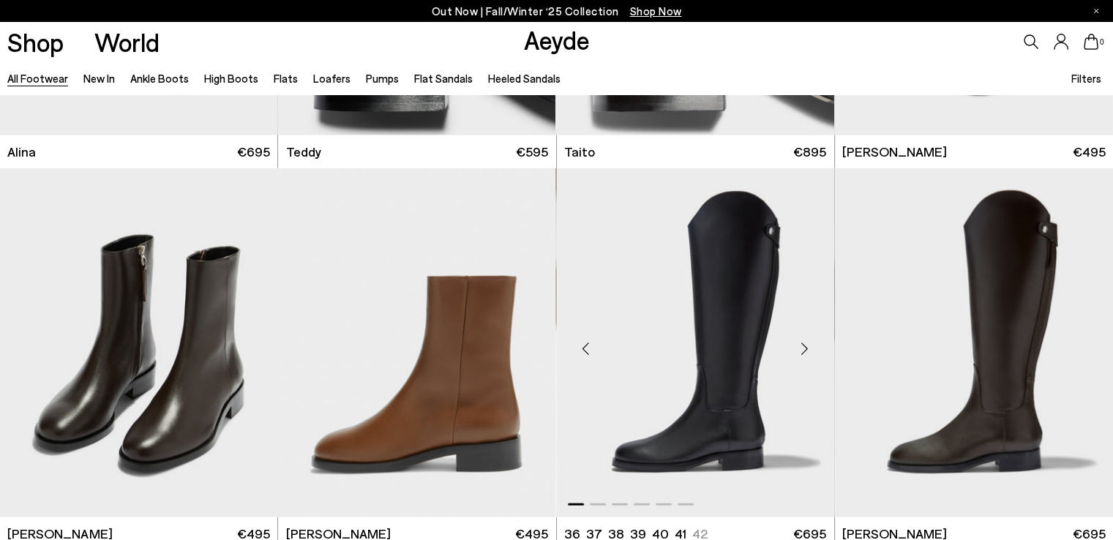
scroll to position [9075, 0]
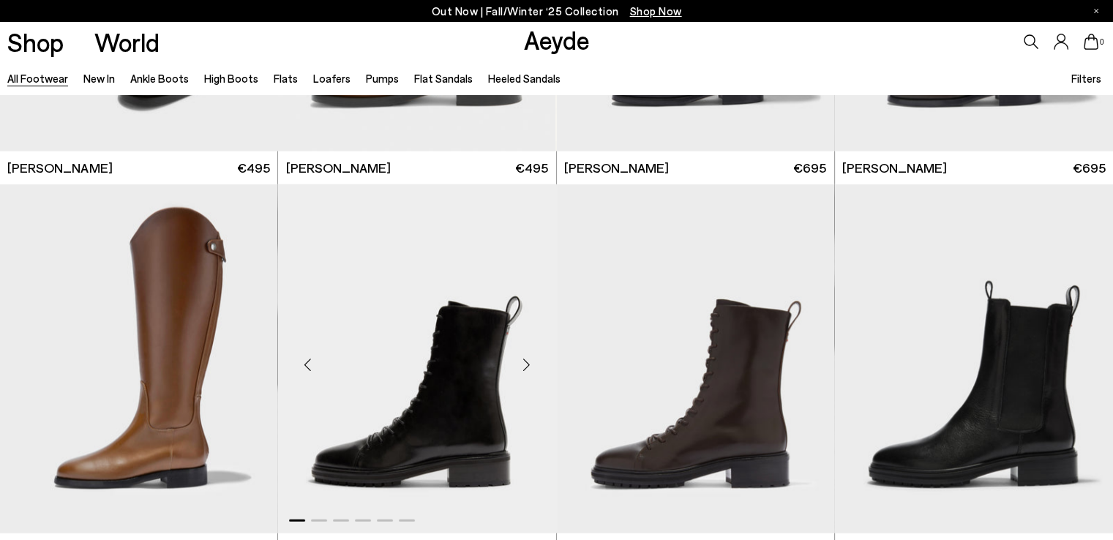
click at [527, 364] on div "Next slide" at bounding box center [527, 365] width 44 height 44
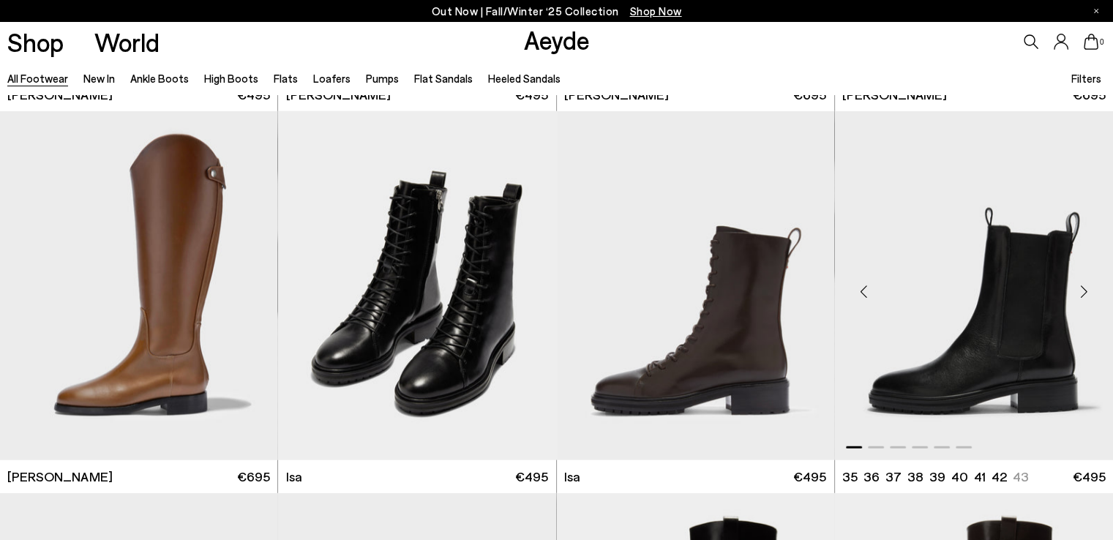
scroll to position [9221, 0]
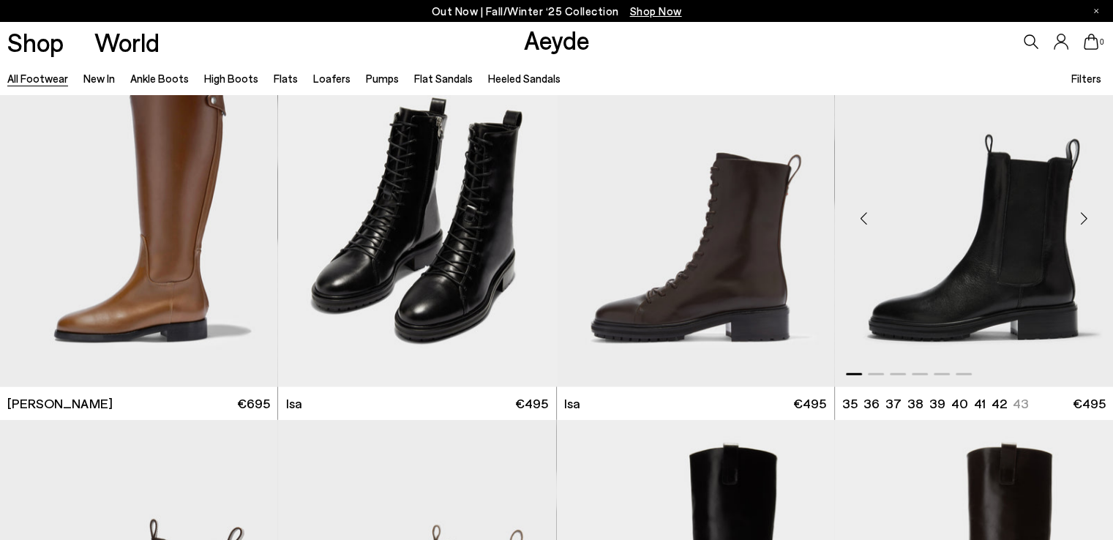
click at [1081, 214] on div "Next slide" at bounding box center [1084, 218] width 44 height 44
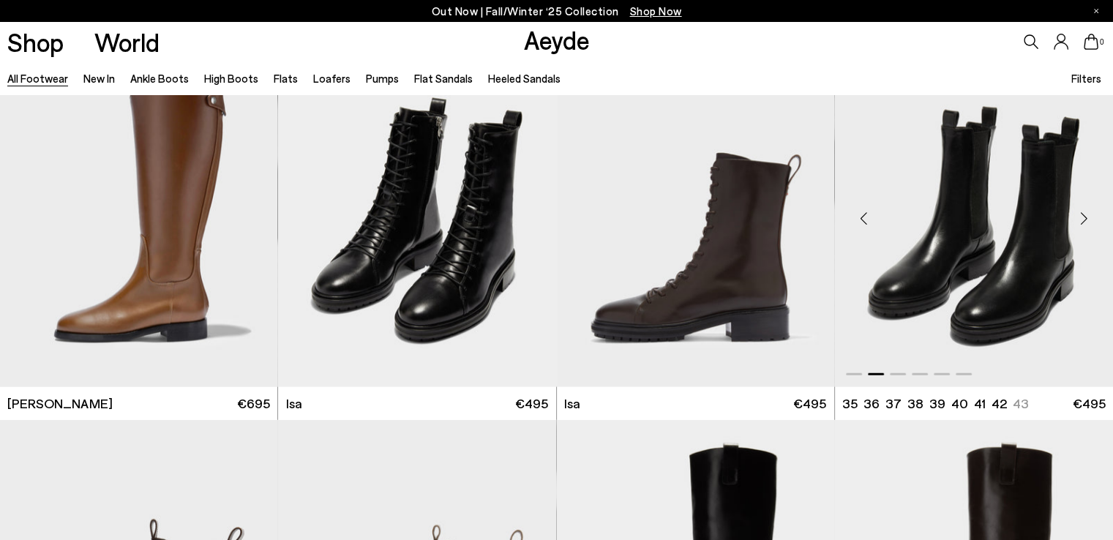
click at [1081, 214] on div "Next slide" at bounding box center [1084, 218] width 44 height 44
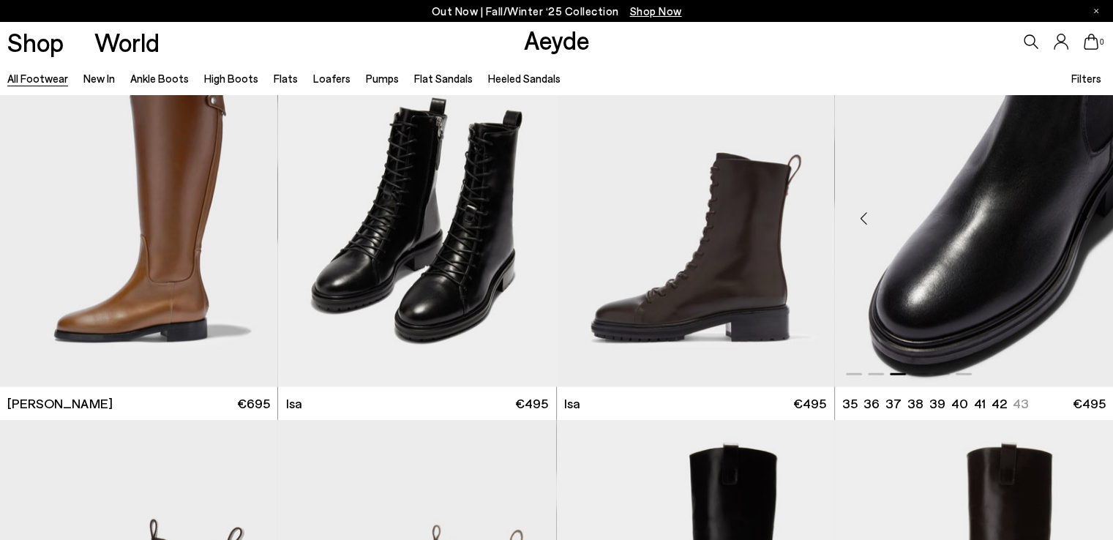
click at [1081, 214] on div "Next slide" at bounding box center [1084, 218] width 44 height 44
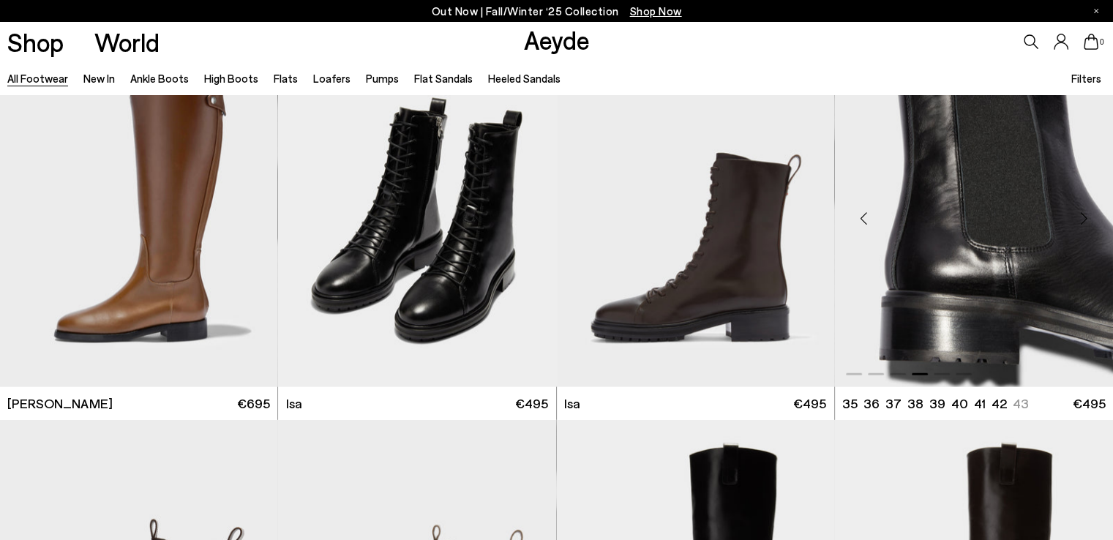
click at [1080, 223] on div "Next slide" at bounding box center [1084, 218] width 44 height 44
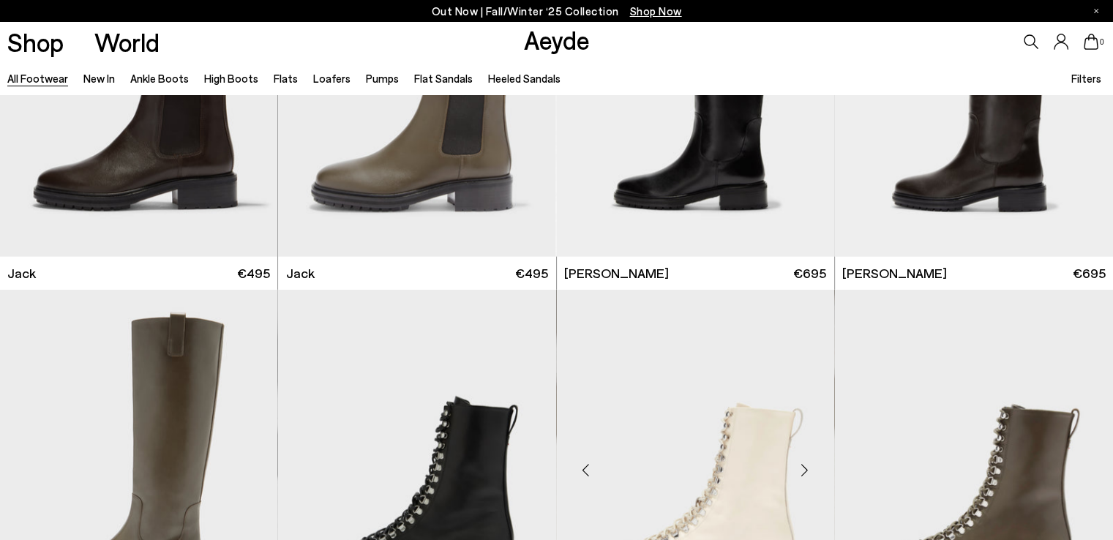
scroll to position [9953, 0]
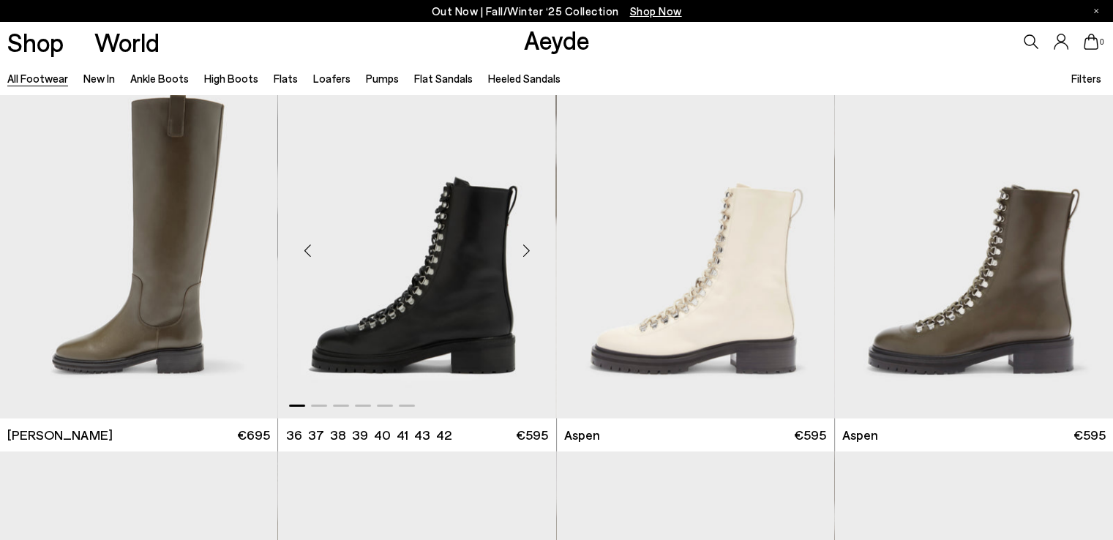
click at [528, 249] on div "Next slide" at bounding box center [527, 250] width 44 height 44
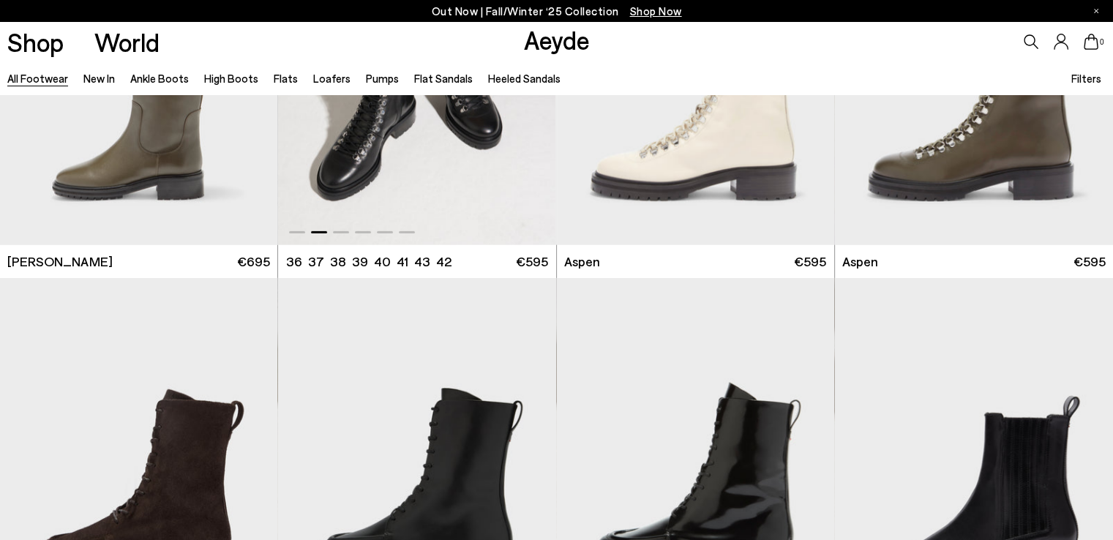
scroll to position [10319, 0]
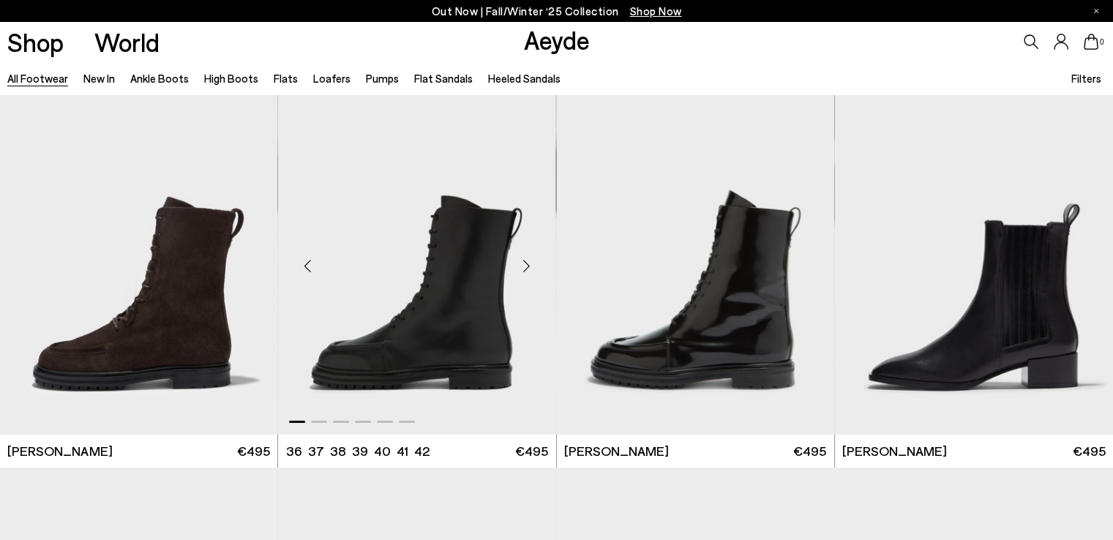
click at [525, 266] on div "Next slide" at bounding box center [527, 266] width 44 height 44
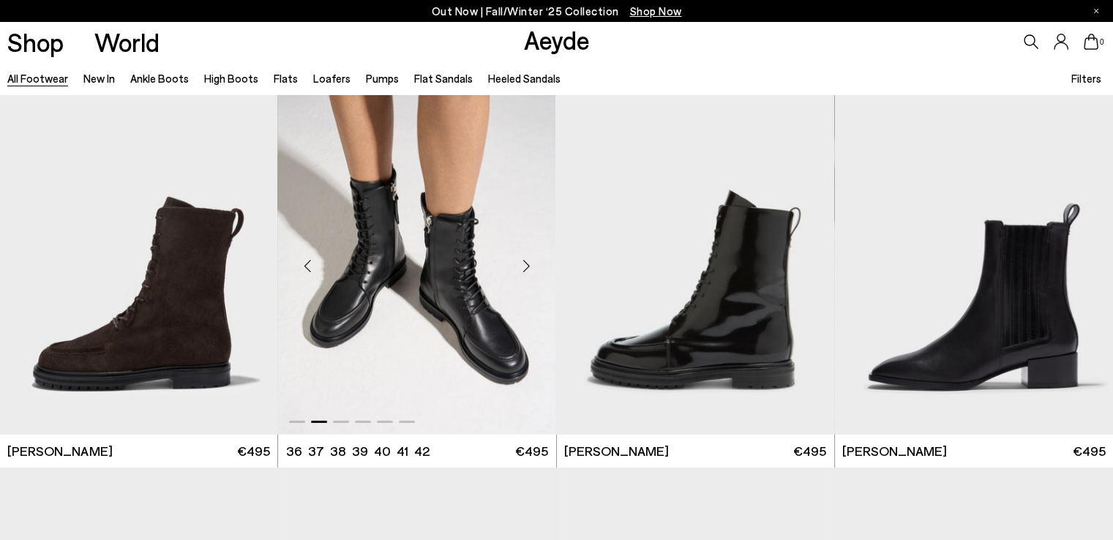
click at [525, 266] on div "Next slide" at bounding box center [527, 266] width 44 height 44
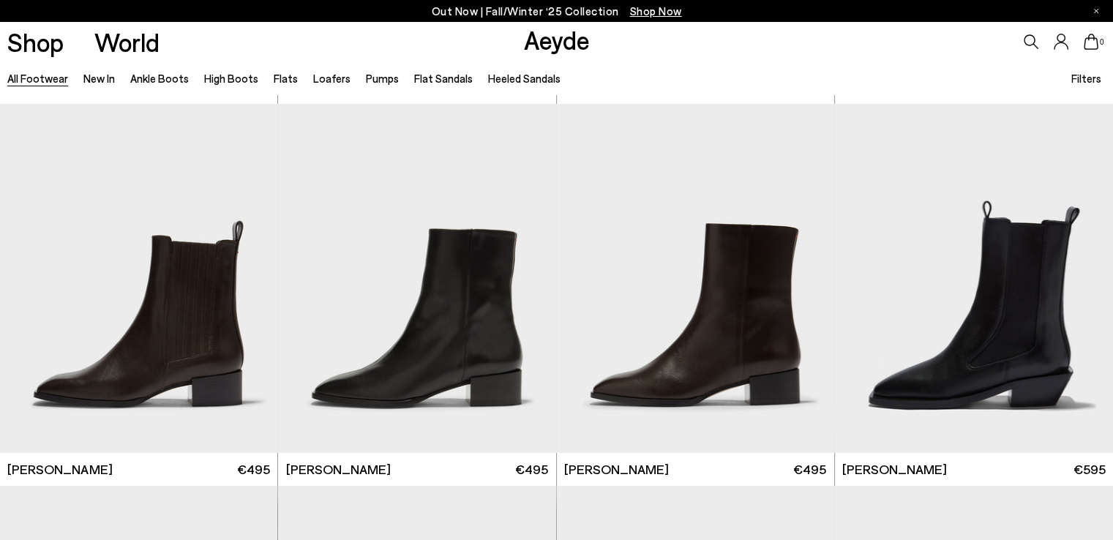
scroll to position [10685, 0]
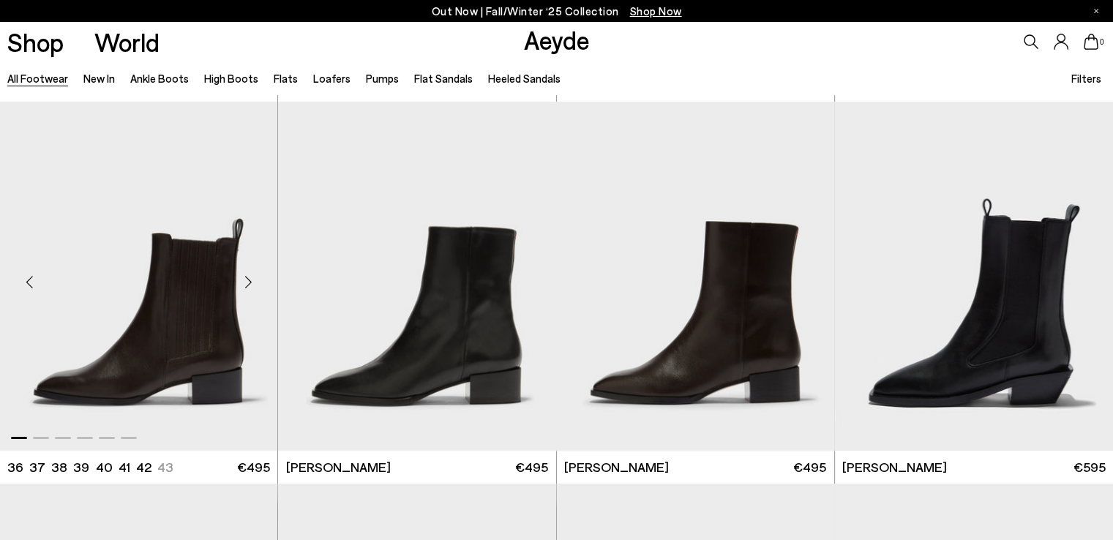
click at [249, 282] on div "Next slide" at bounding box center [248, 283] width 44 height 44
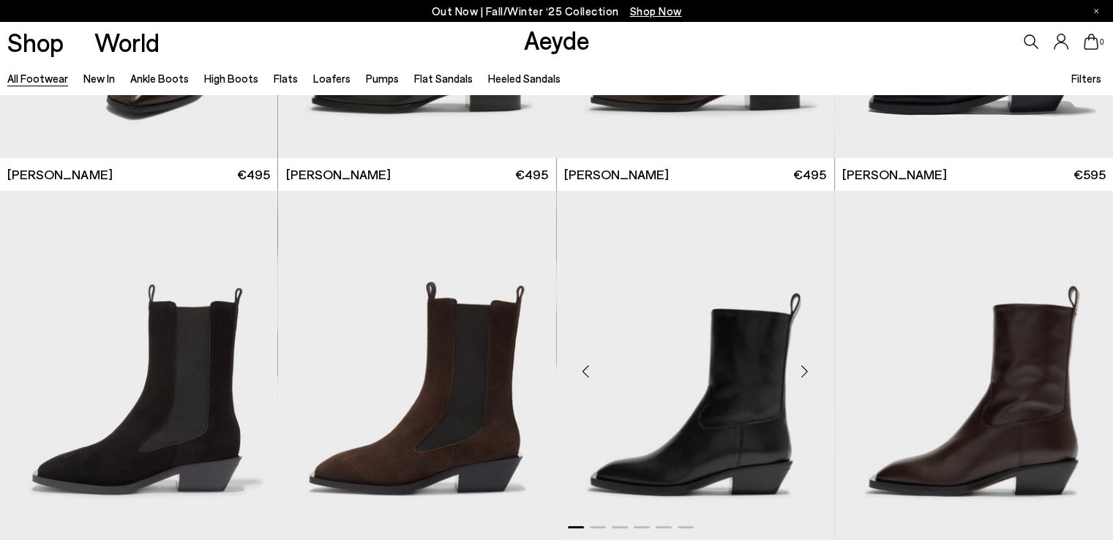
scroll to position [11124, 0]
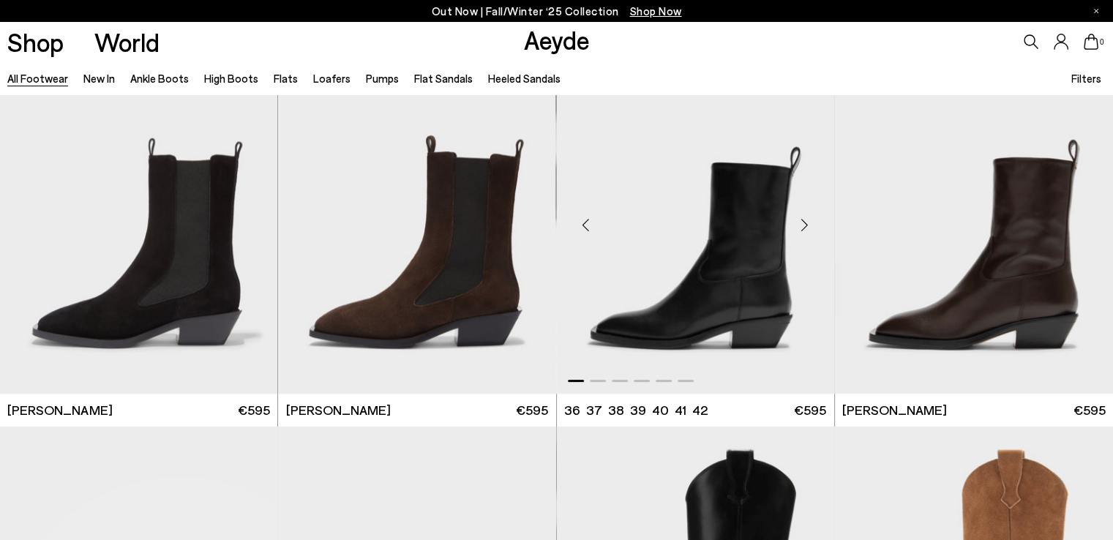
click at [695, 228] on img "1 / 6" at bounding box center [695, 219] width 277 height 349
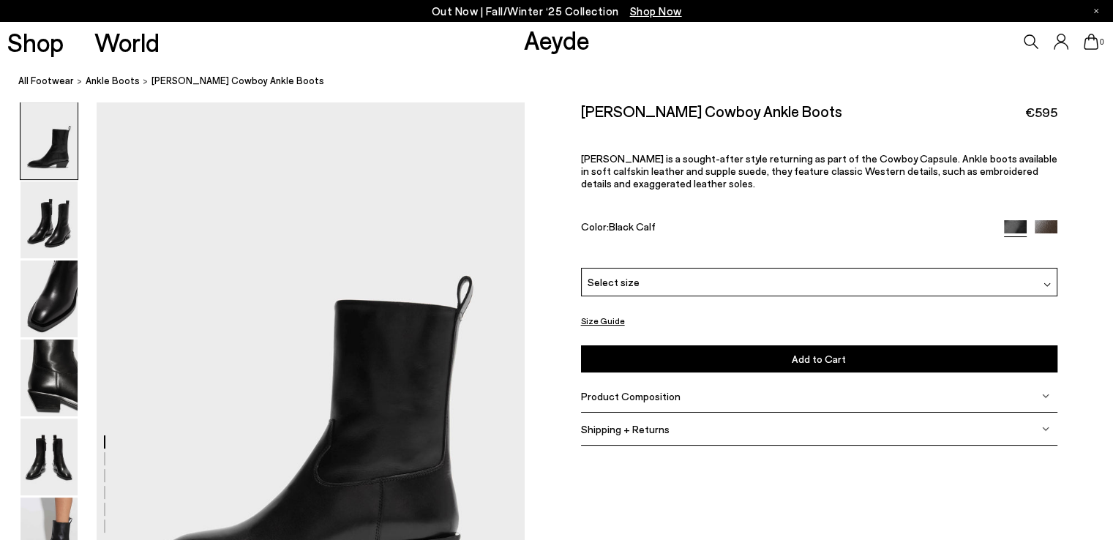
click at [638, 272] on div "Select size" at bounding box center [819, 282] width 476 height 29
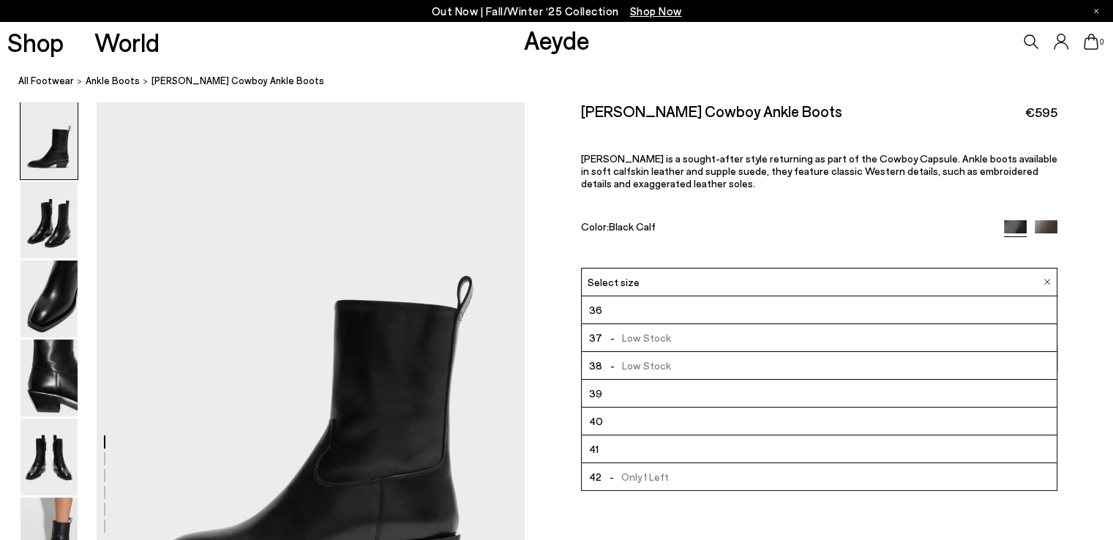
click at [632, 214] on div "Luis Leather Cowboy Ankle Boots €595 Luis is a sought-after style returning as …" at bounding box center [819, 185] width 476 height 166
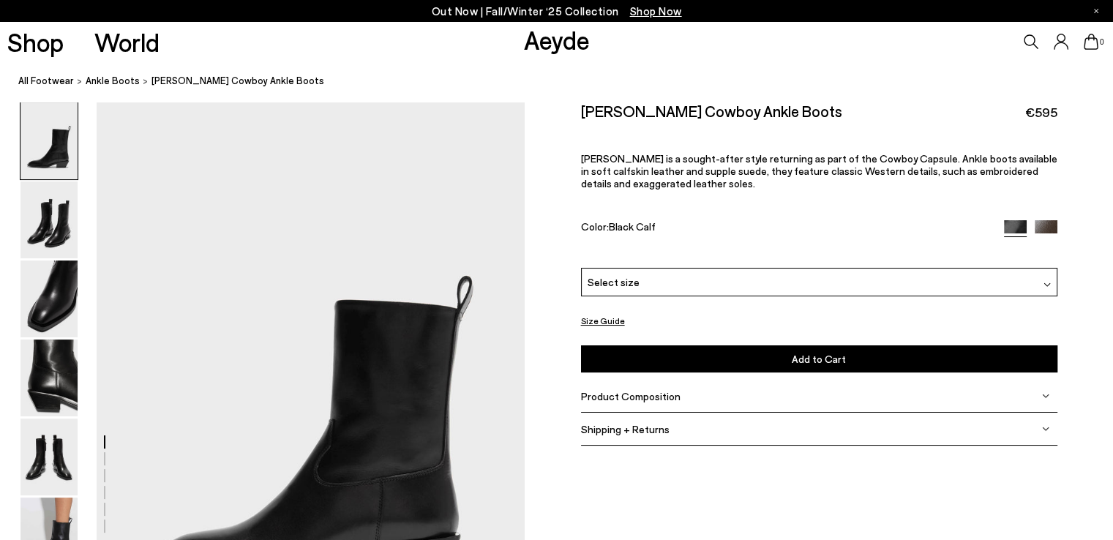
click at [619, 320] on button "Size Guide" at bounding box center [603, 321] width 44 height 18
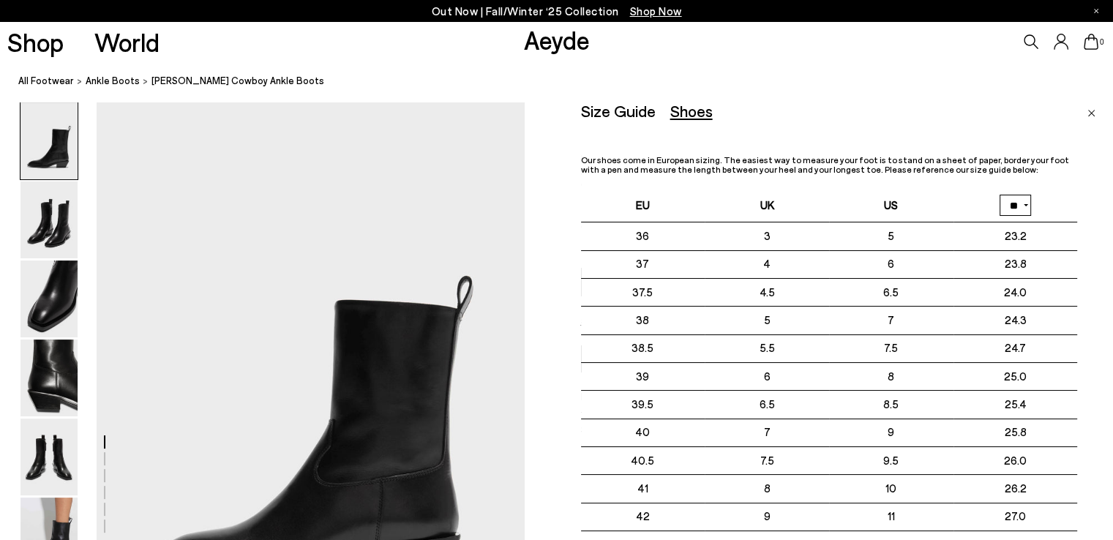
click at [1088, 112] on img "Close" at bounding box center [1092, 113] width 8 height 7
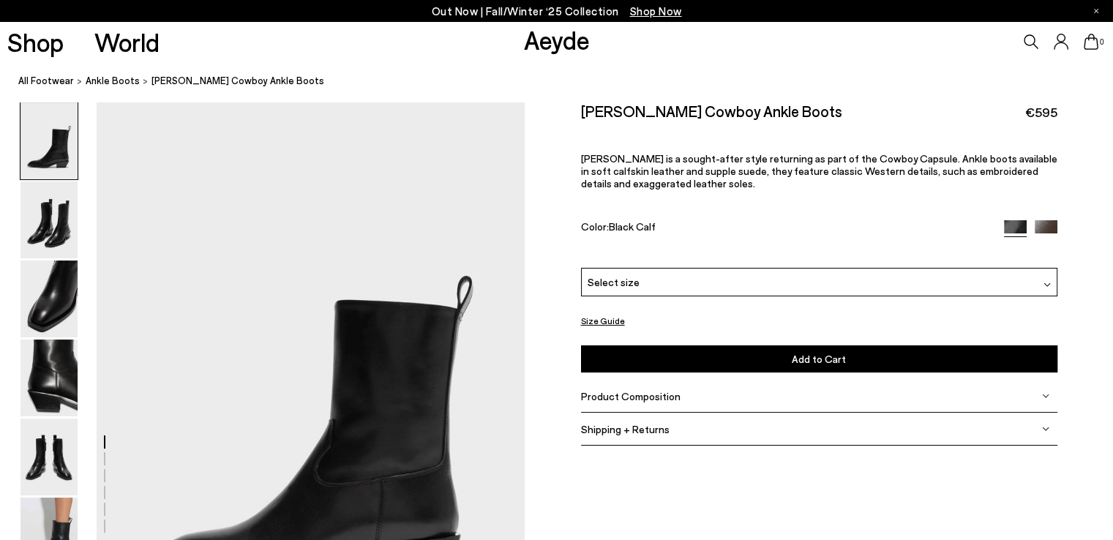
click at [656, 285] on div "Select size" at bounding box center [819, 282] width 476 height 29
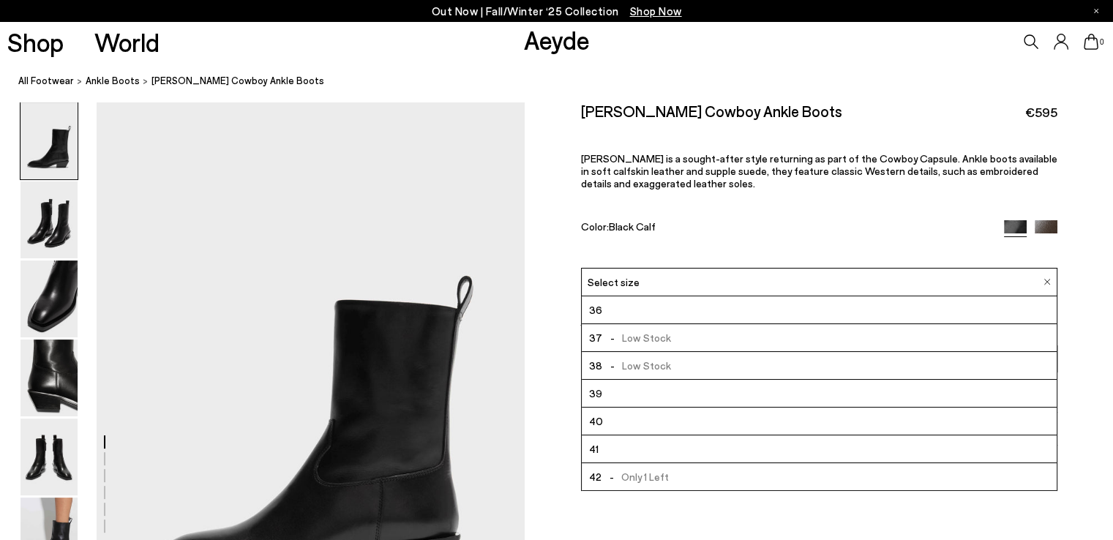
scroll to position [146, 0]
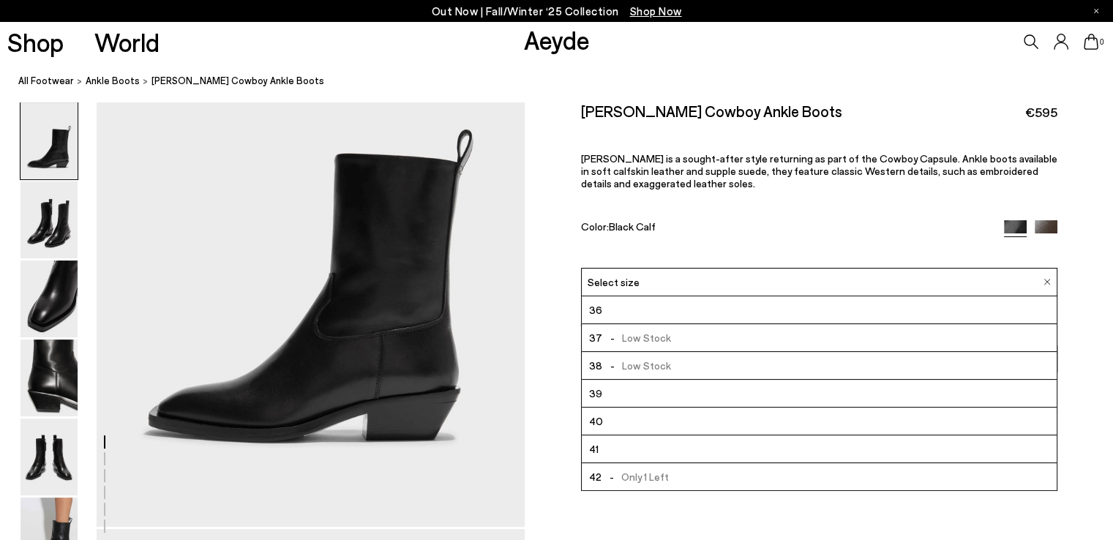
click at [569, 369] on div "Size Guide Shoes Belt Our shoes come in European sizing. The easiest way to mea…" at bounding box center [819, 282] width 588 height 360
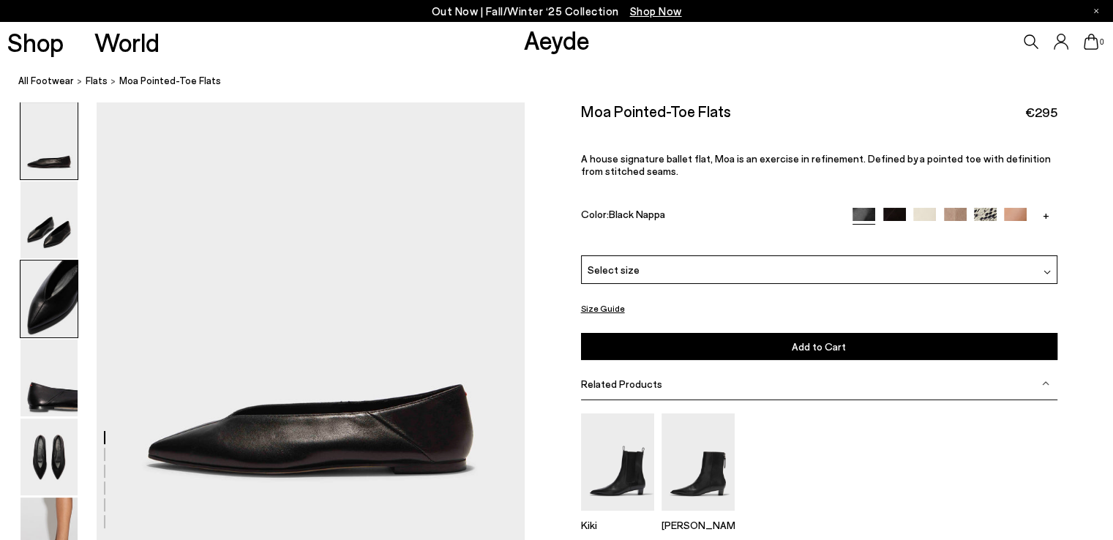
click at [64, 299] on img at bounding box center [48, 299] width 57 height 77
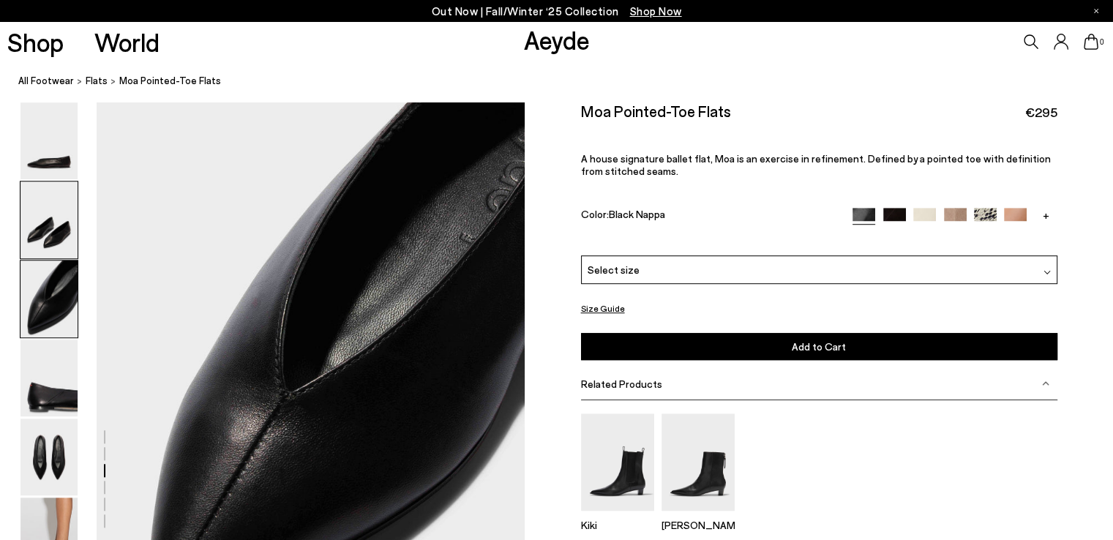
click at [53, 238] on img at bounding box center [48, 219] width 57 height 77
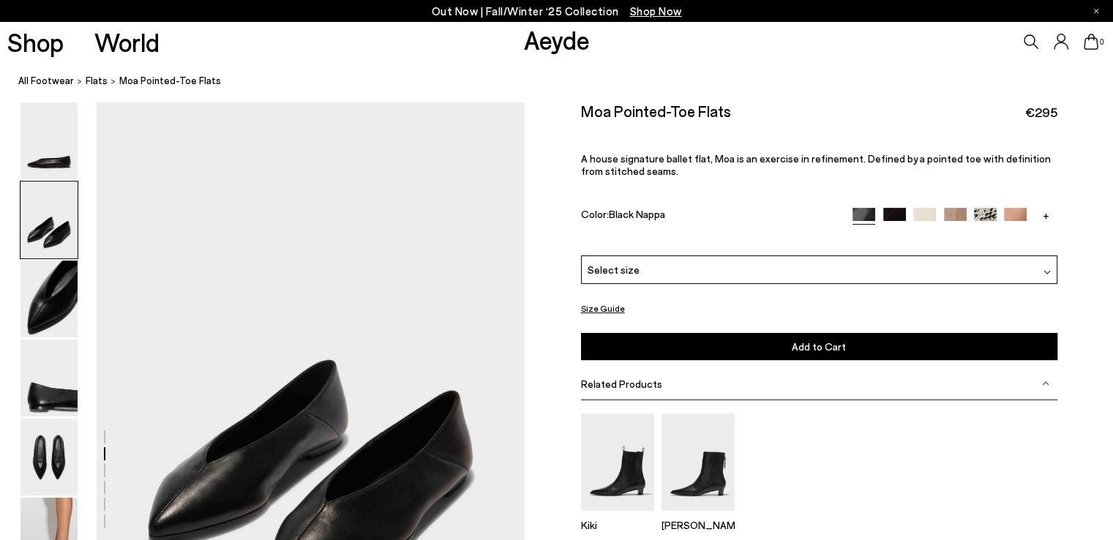
scroll to position [442, 0]
